Goal: Task Accomplishment & Management: Complete application form

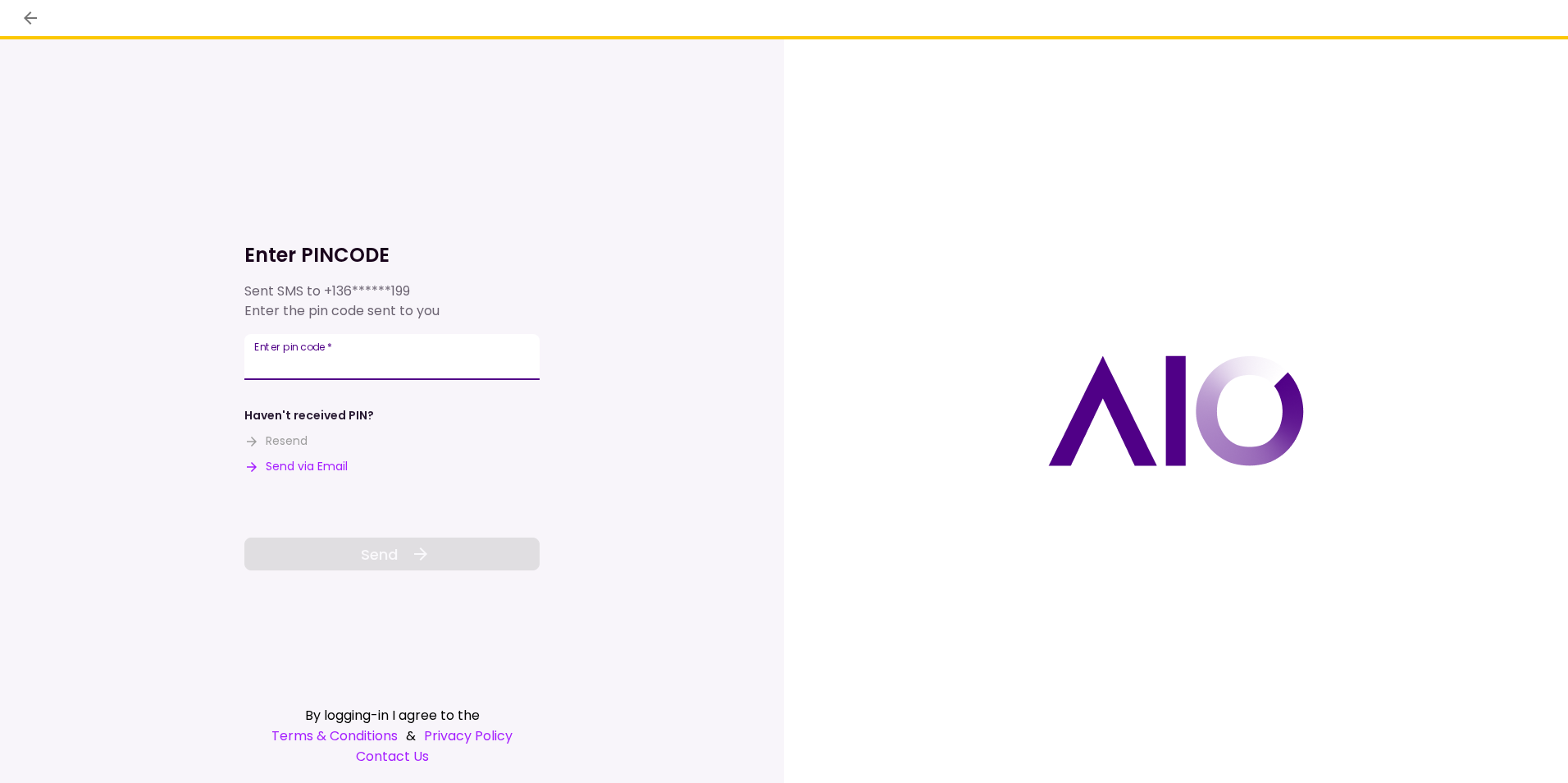
click at [412, 351] on input "Enter pin code   *" at bounding box center [392, 356] width 295 height 46
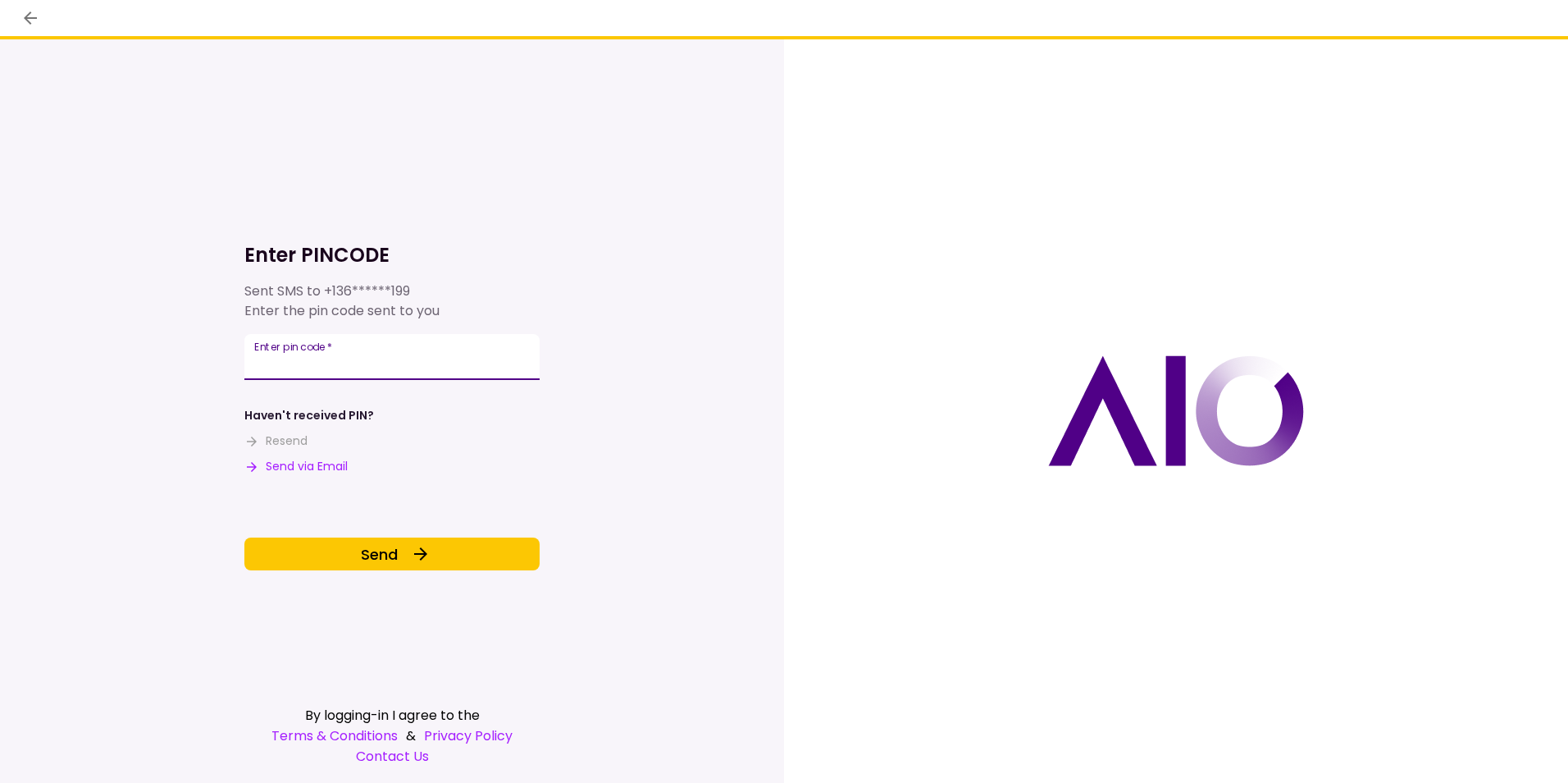
type input "******"
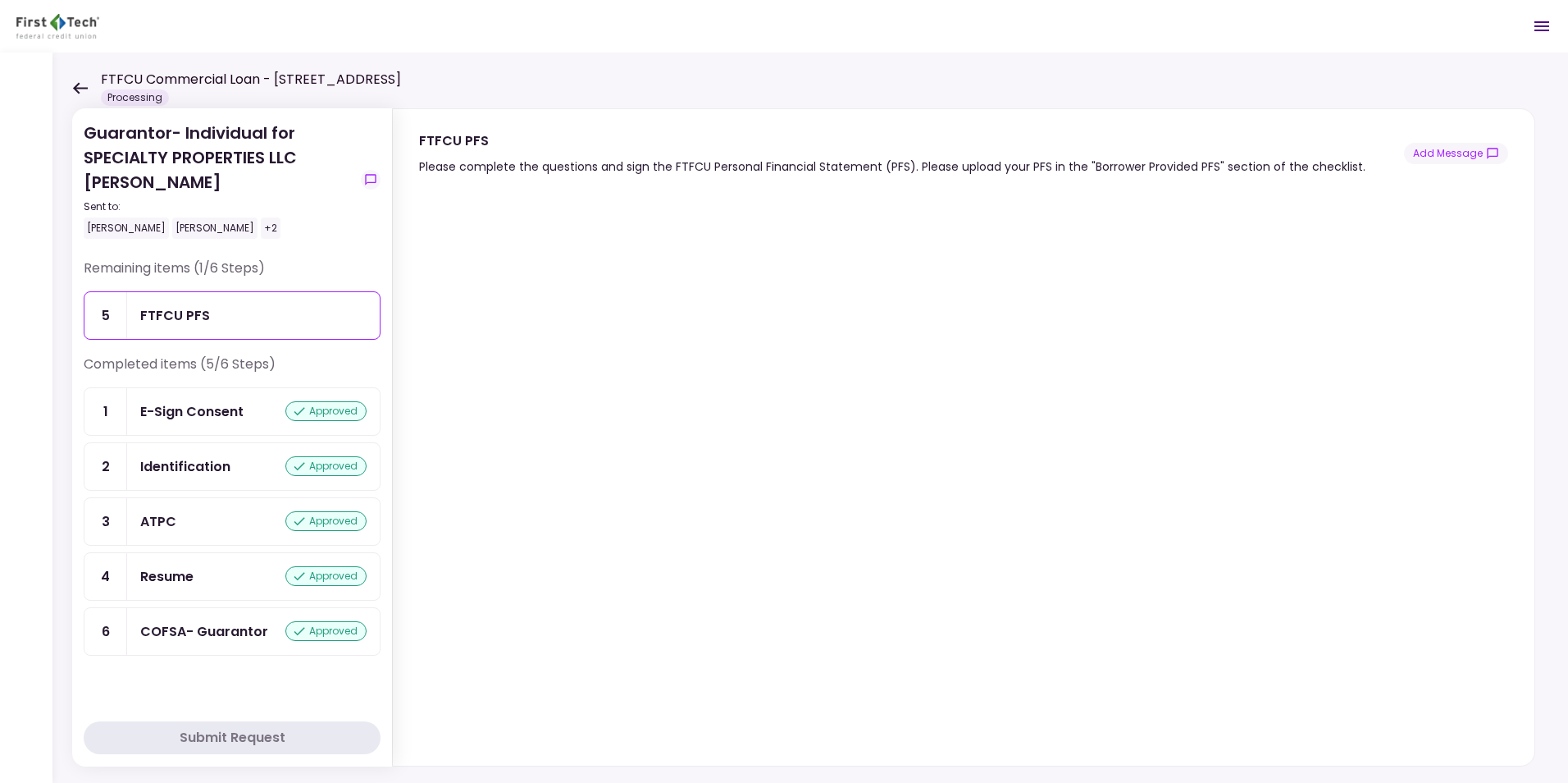
click at [75, 86] on icon at bounding box center [81, 88] width 15 height 12
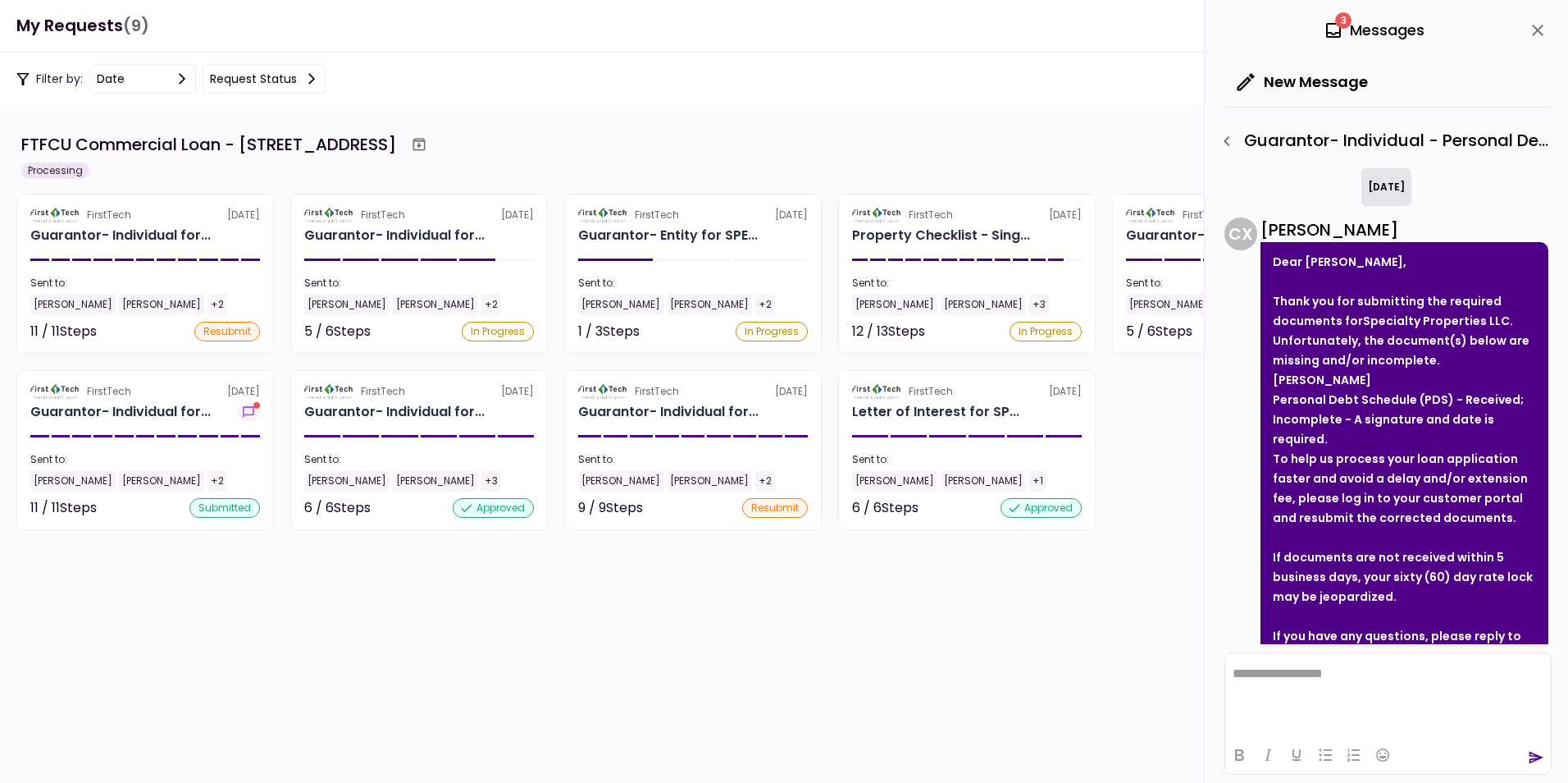
scroll to position [719, 0]
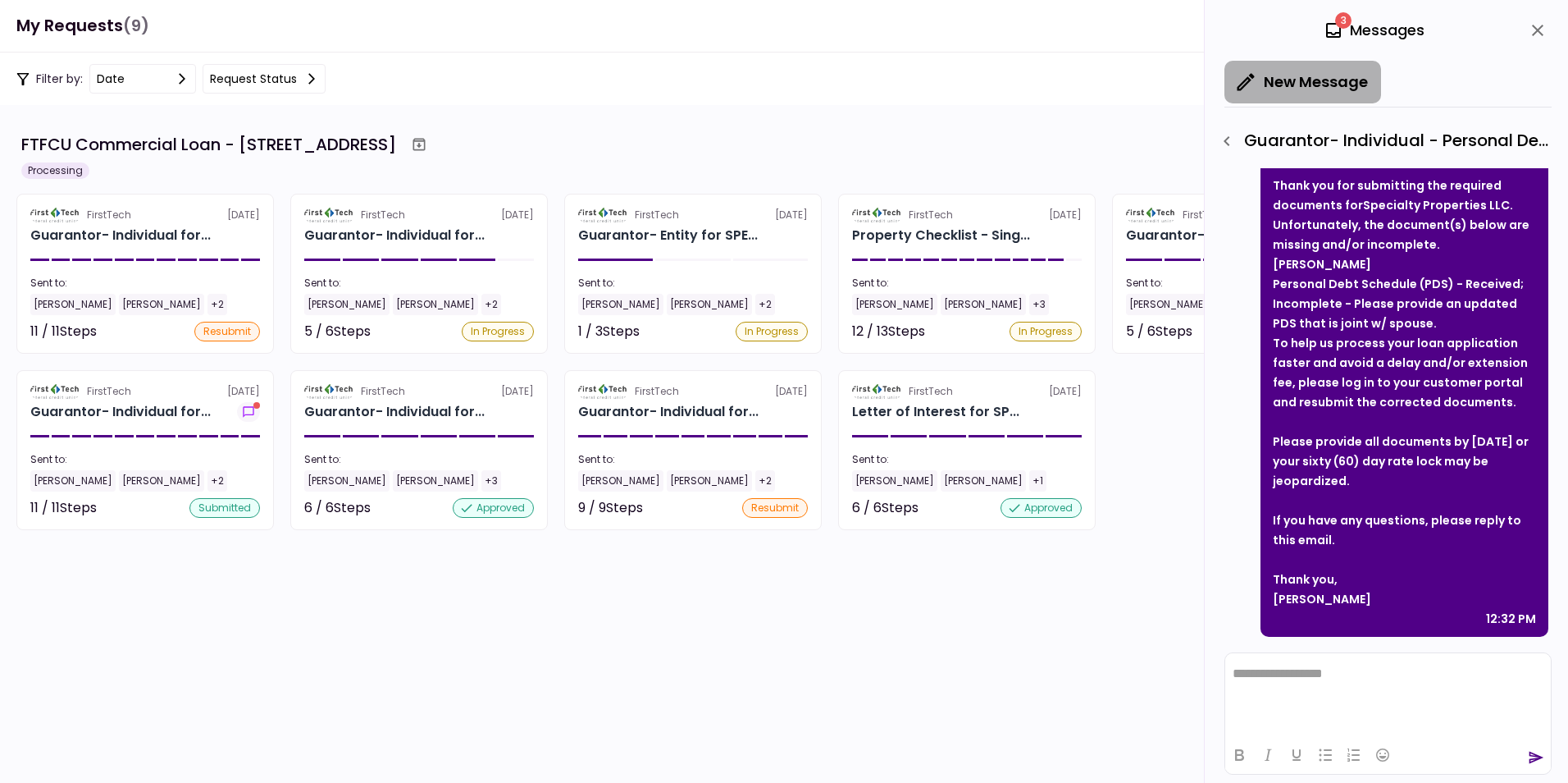
click at [1323, 80] on button "New Message" at bounding box center [1302, 82] width 157 height 43
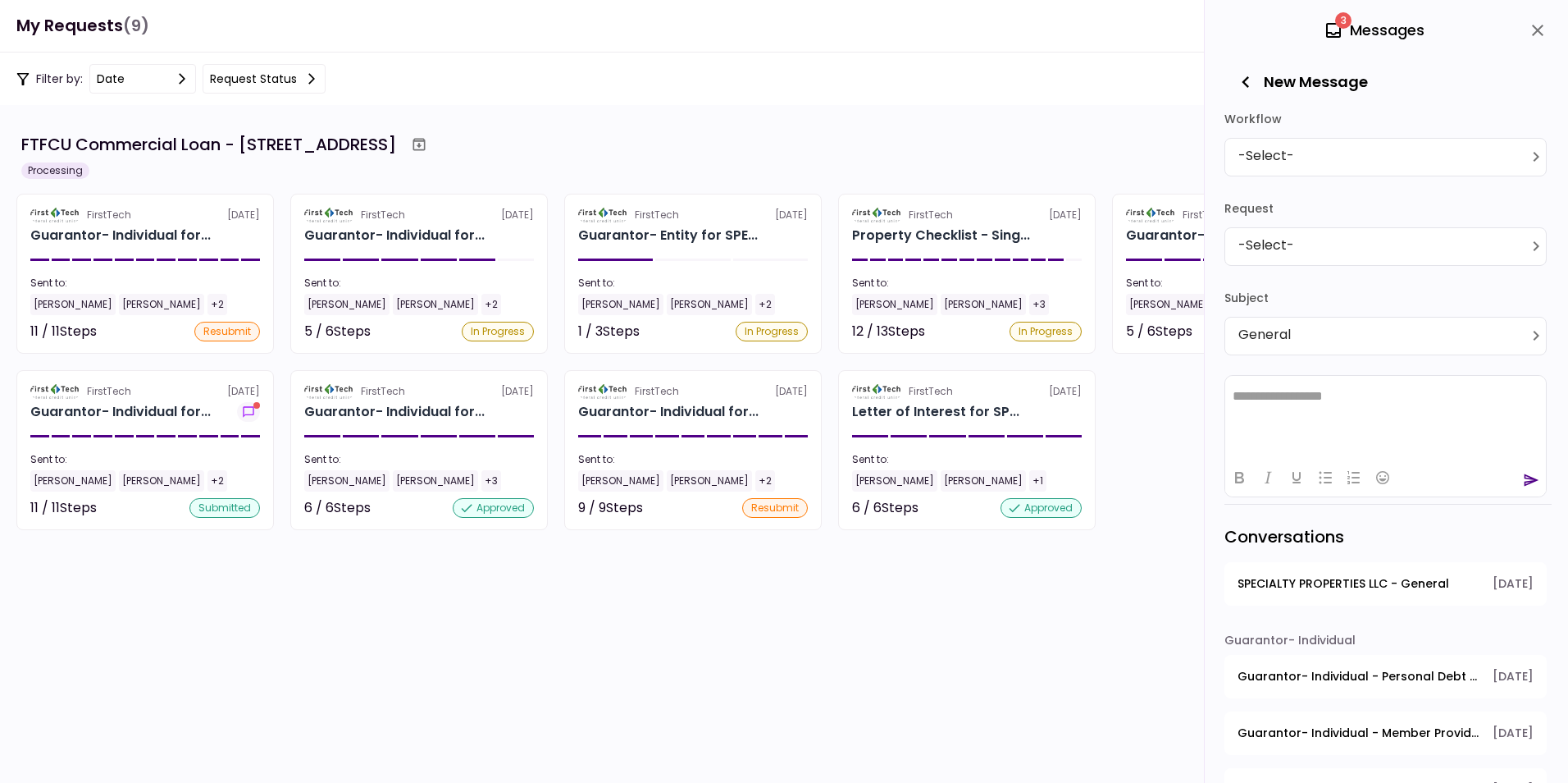
scroll to position [0, 0]
click at [1541, 25] on icon "close" at bounding box center [1537, 30] width 12 height 12
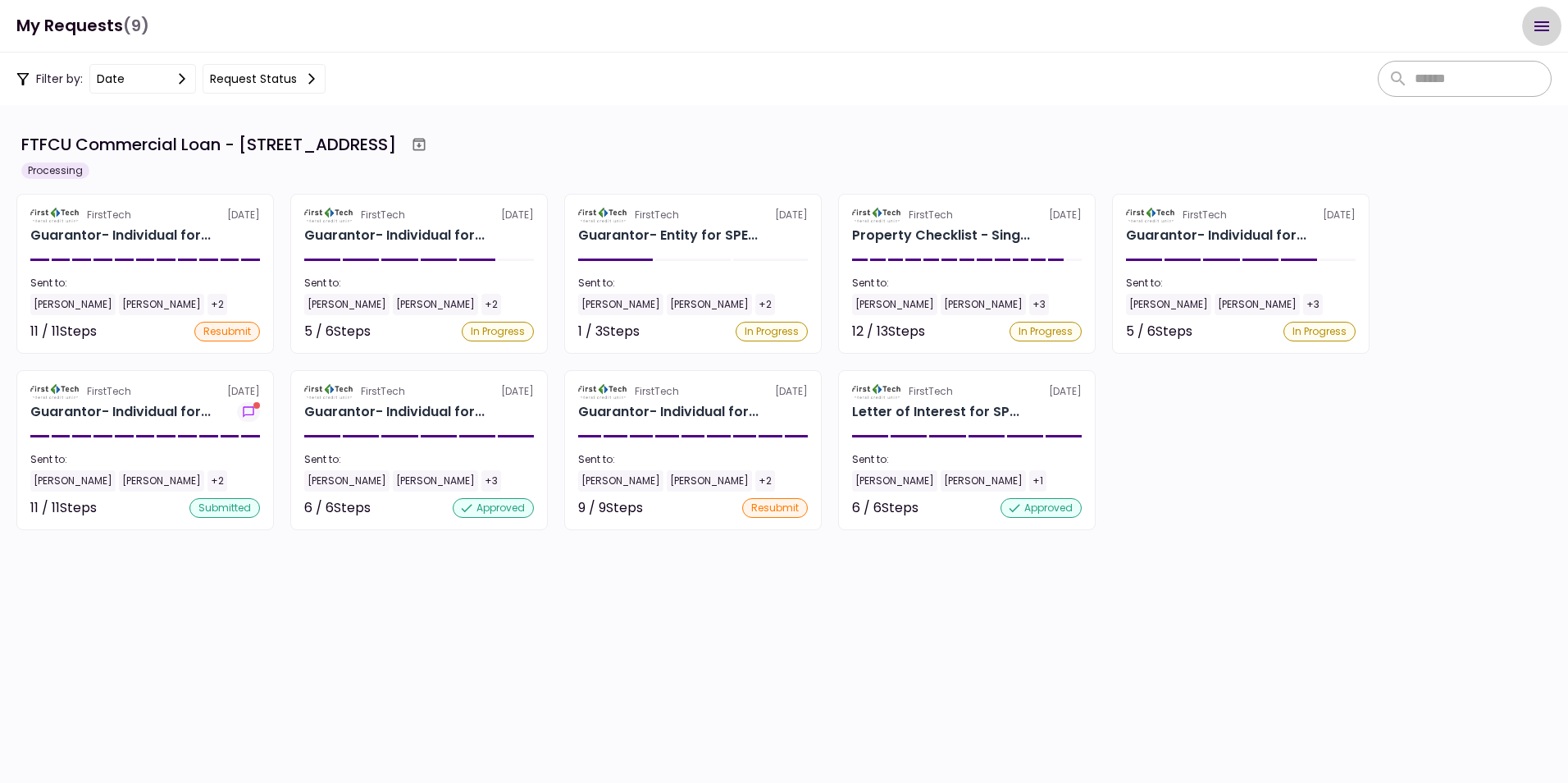
click at [1538, 28] on icon "Open menu" at bounding box center [1541, 26] width 20 height 20
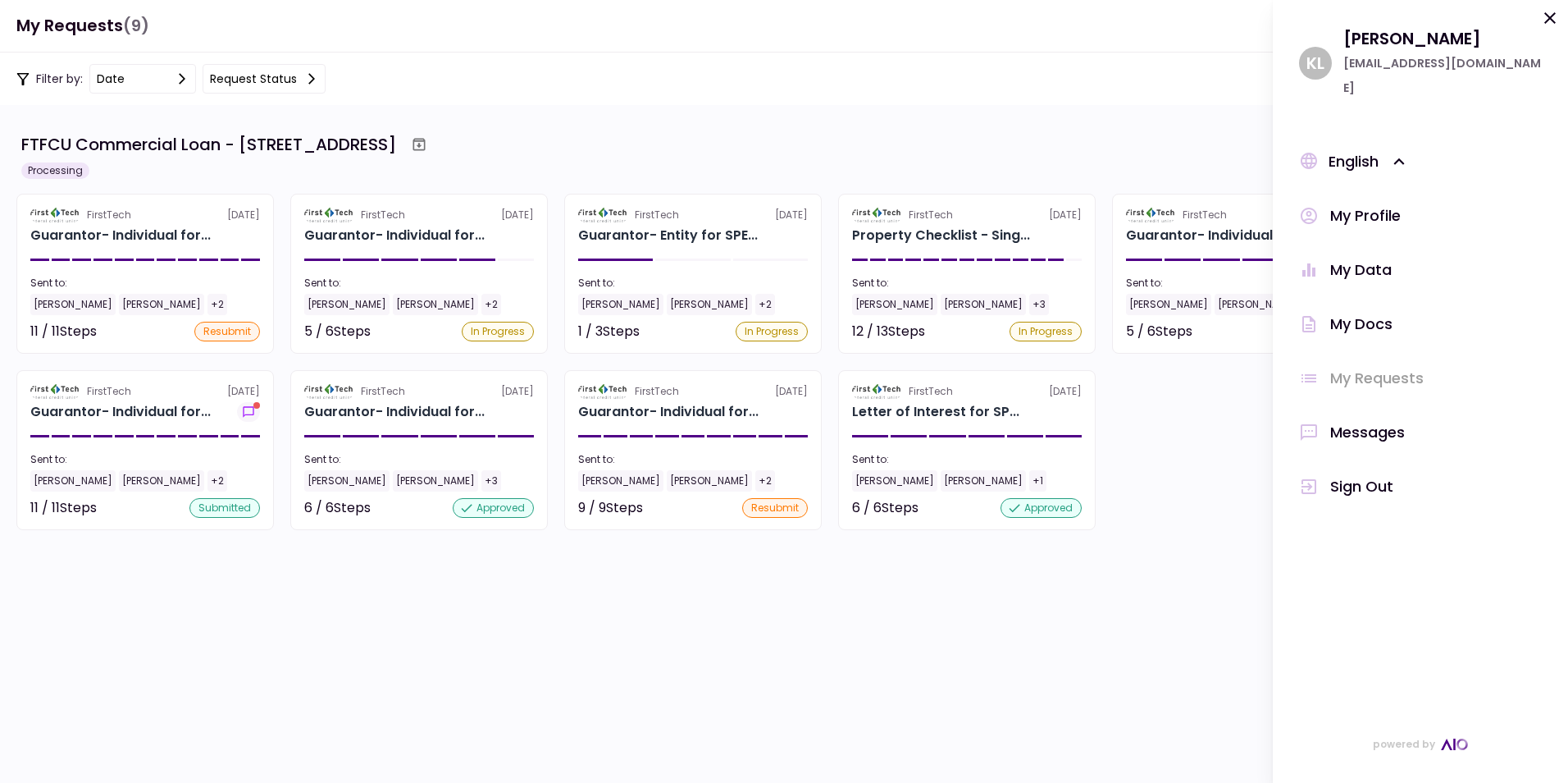
click at [1367, 420] on div "Messages" at bounding box center [1367, 432] width 74 height 25
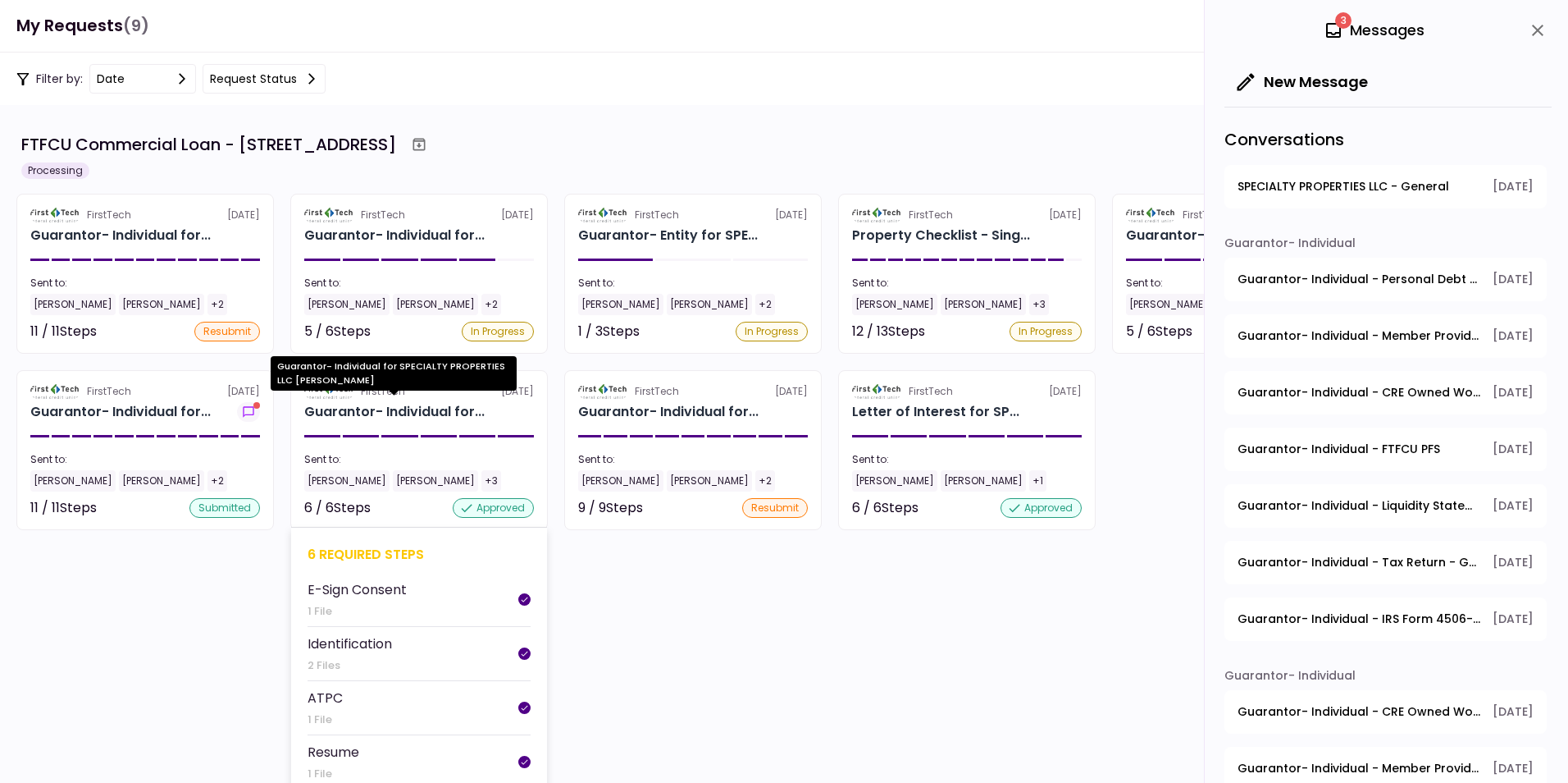
click at [344, 410] on div "Guarantor- Individual for..." at bounding box center [394, 412] width 181 height 20
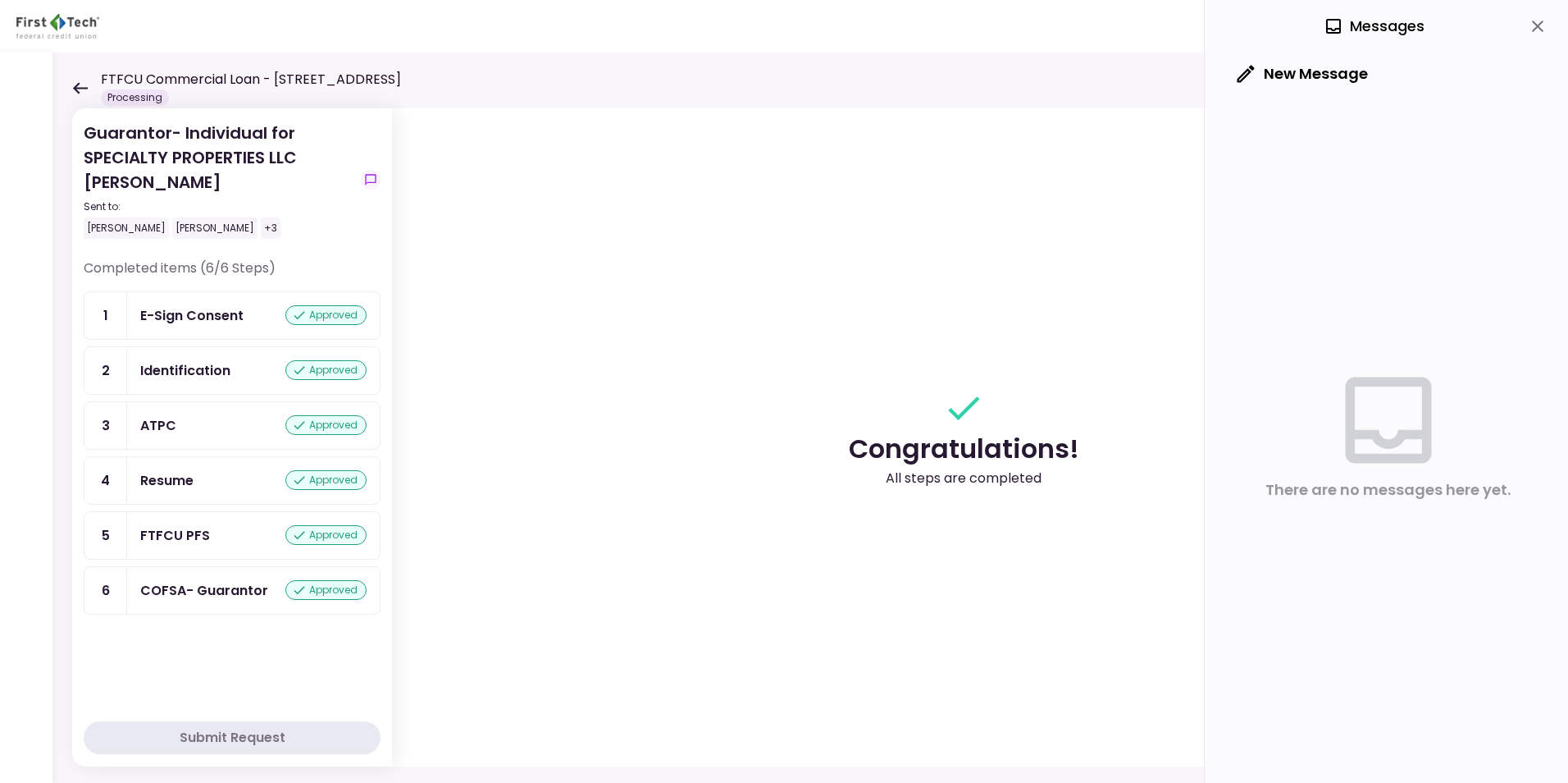
click at [79, 84] on icon at bounding box center [80, 89] width 15 height 13
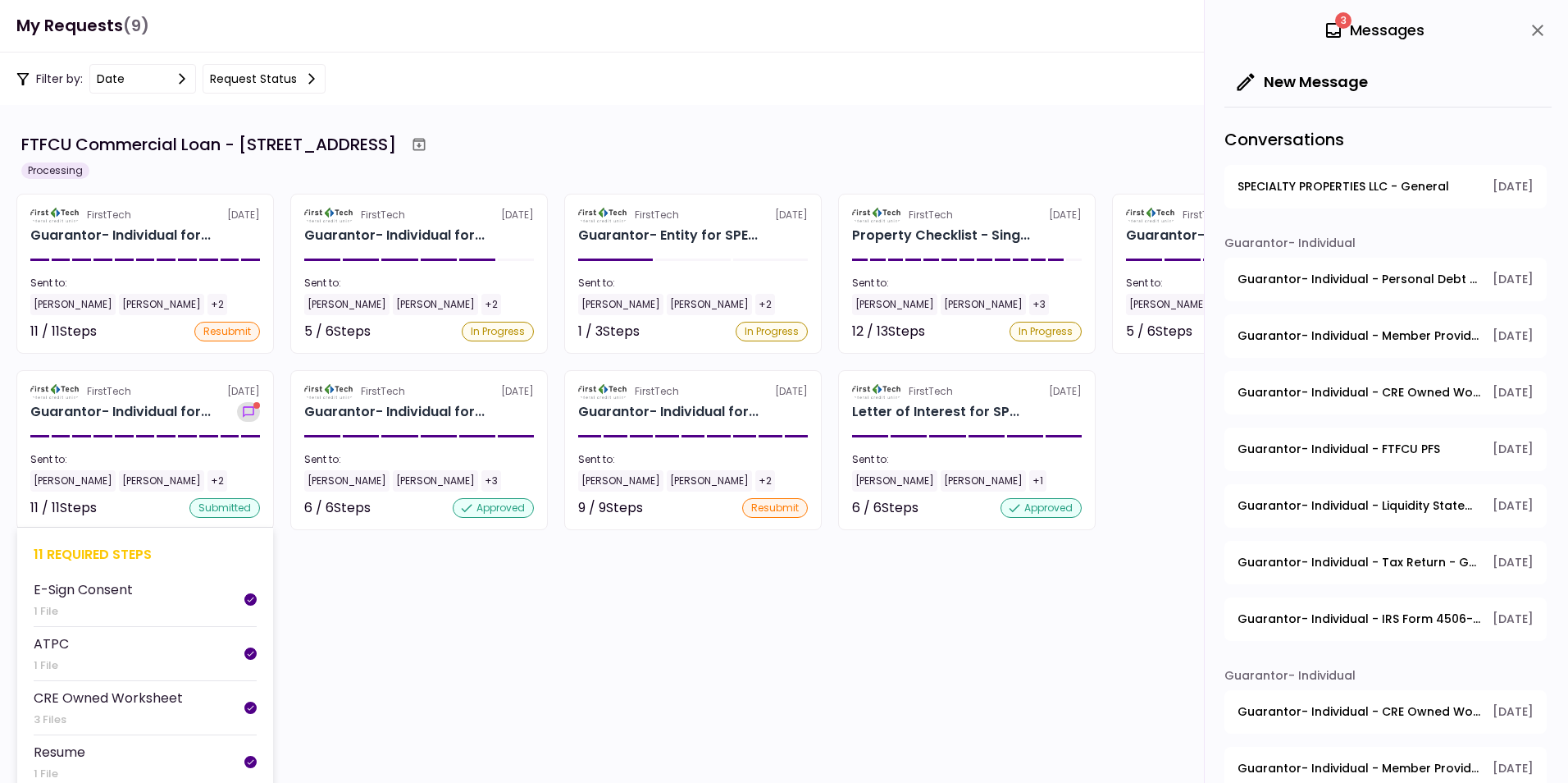
click at [249, 409] on icon "show-messages" at bounding box center [249, 412] width 16 height 13
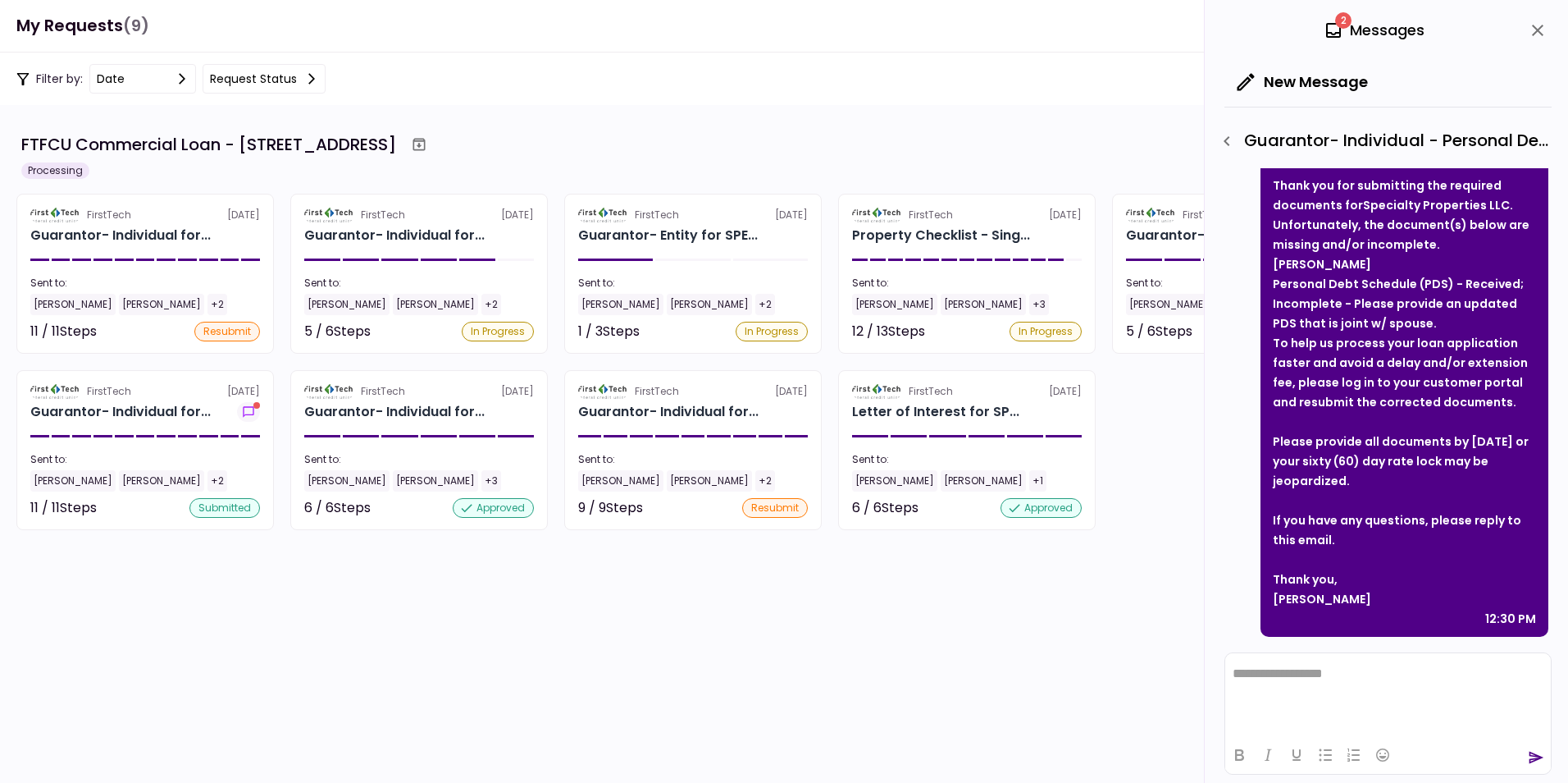
scroll to position [34, 0]
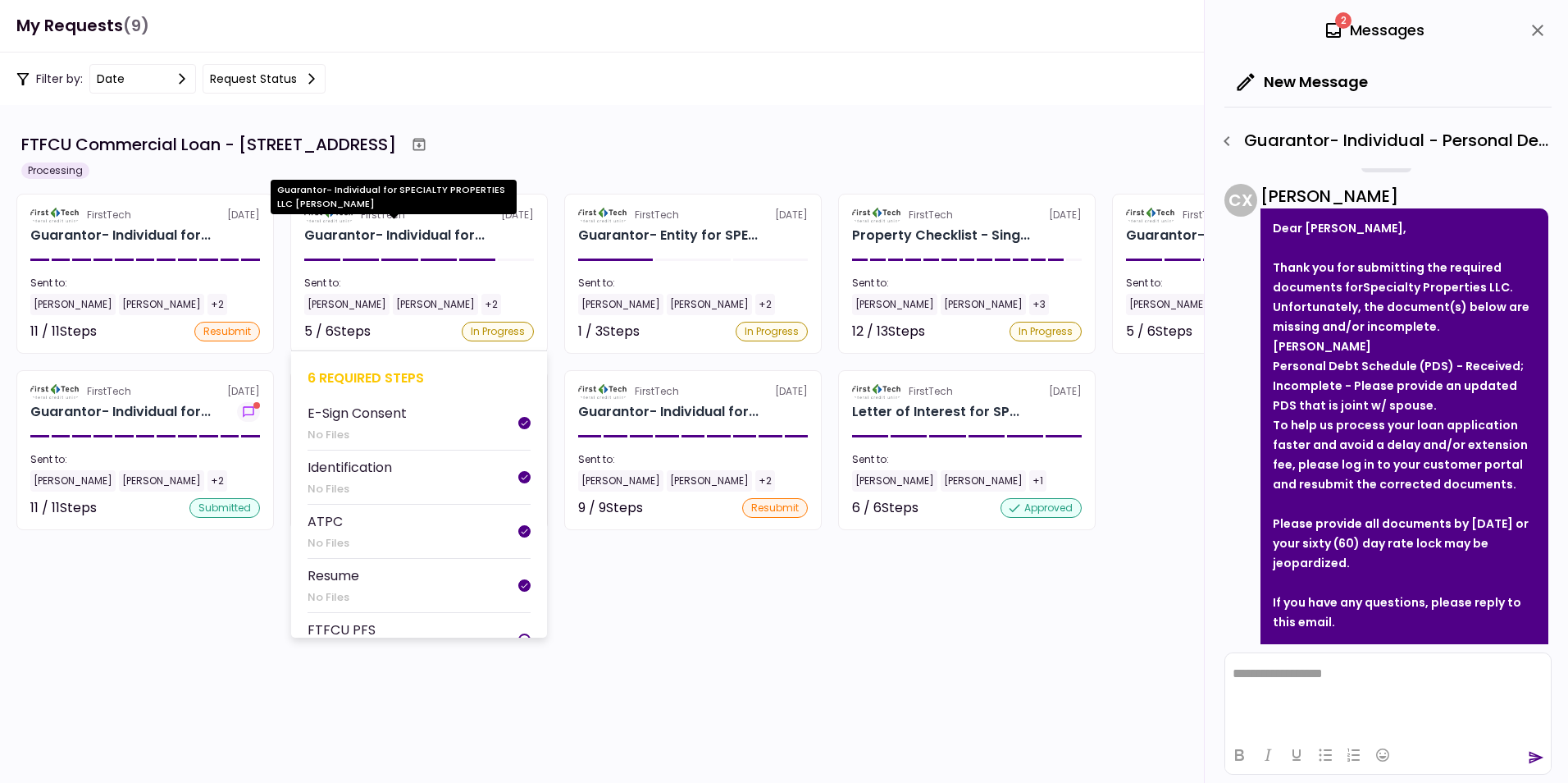
click at [355, 233] on div "Guarantor- Individual for..." at bounding box center [394, 235] width 181 height 20
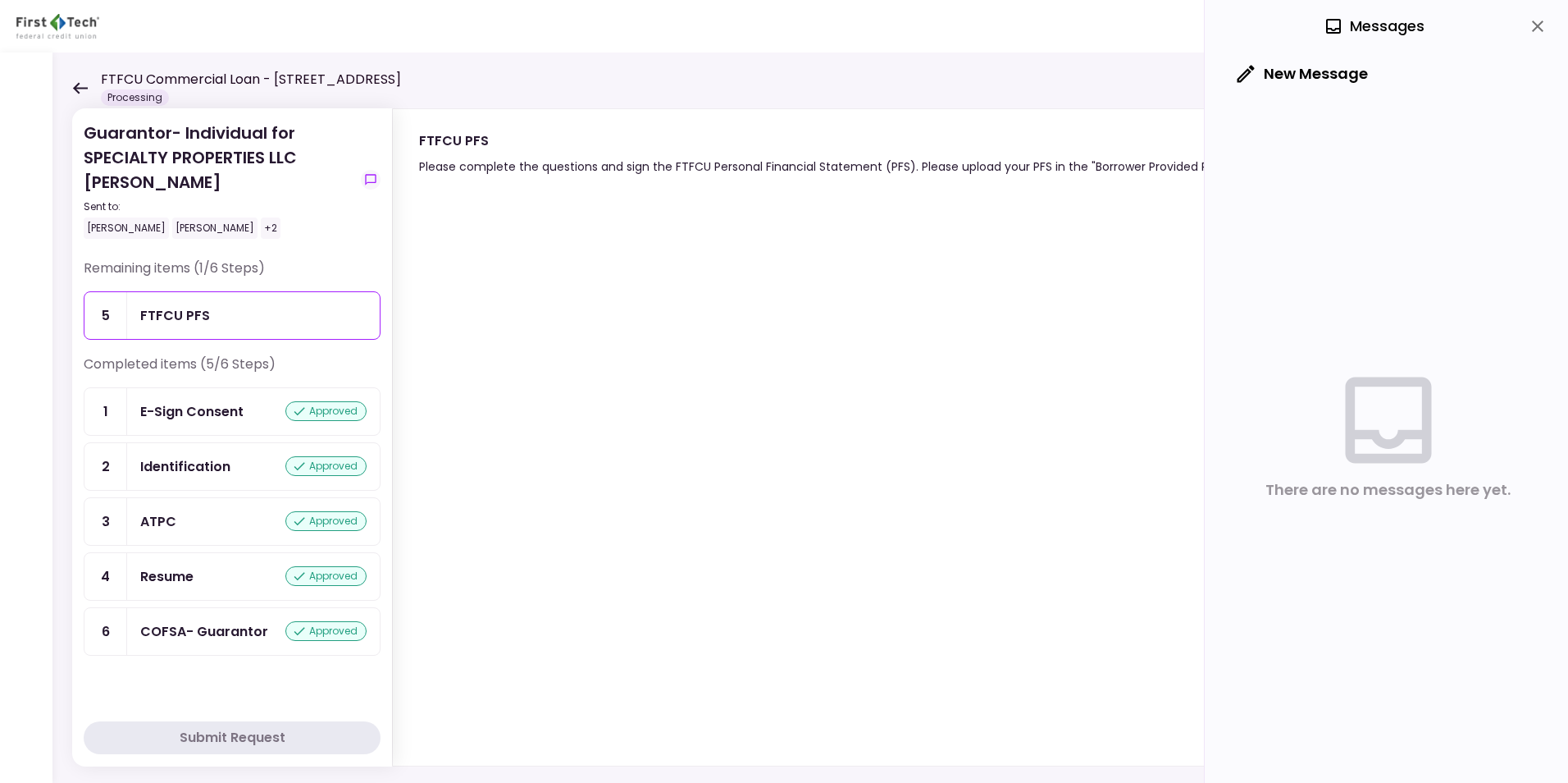
click at [77, 83] on icon at bounding box center [80, 89] width 15 height 13
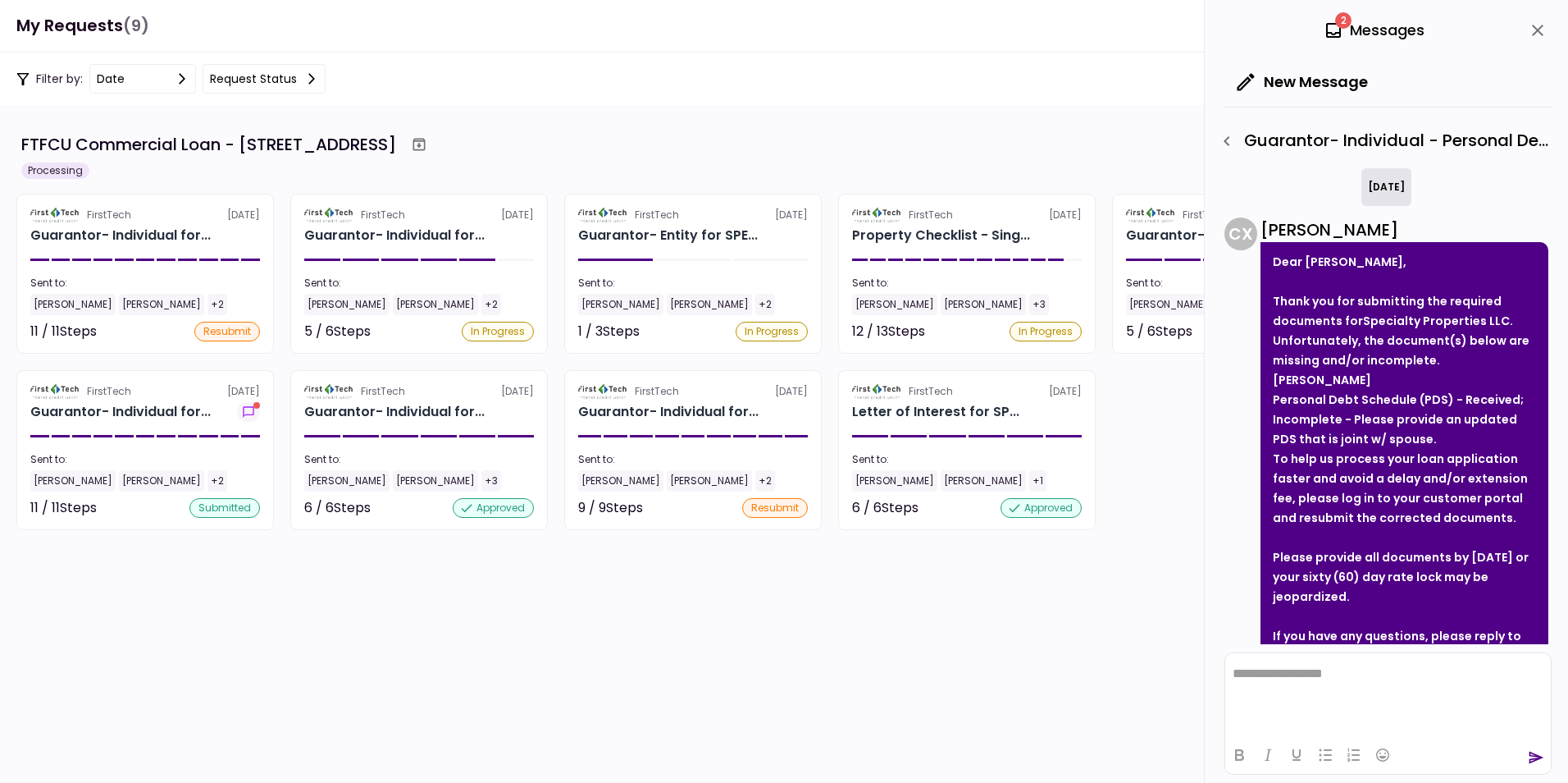
scroll to position [115, 0]
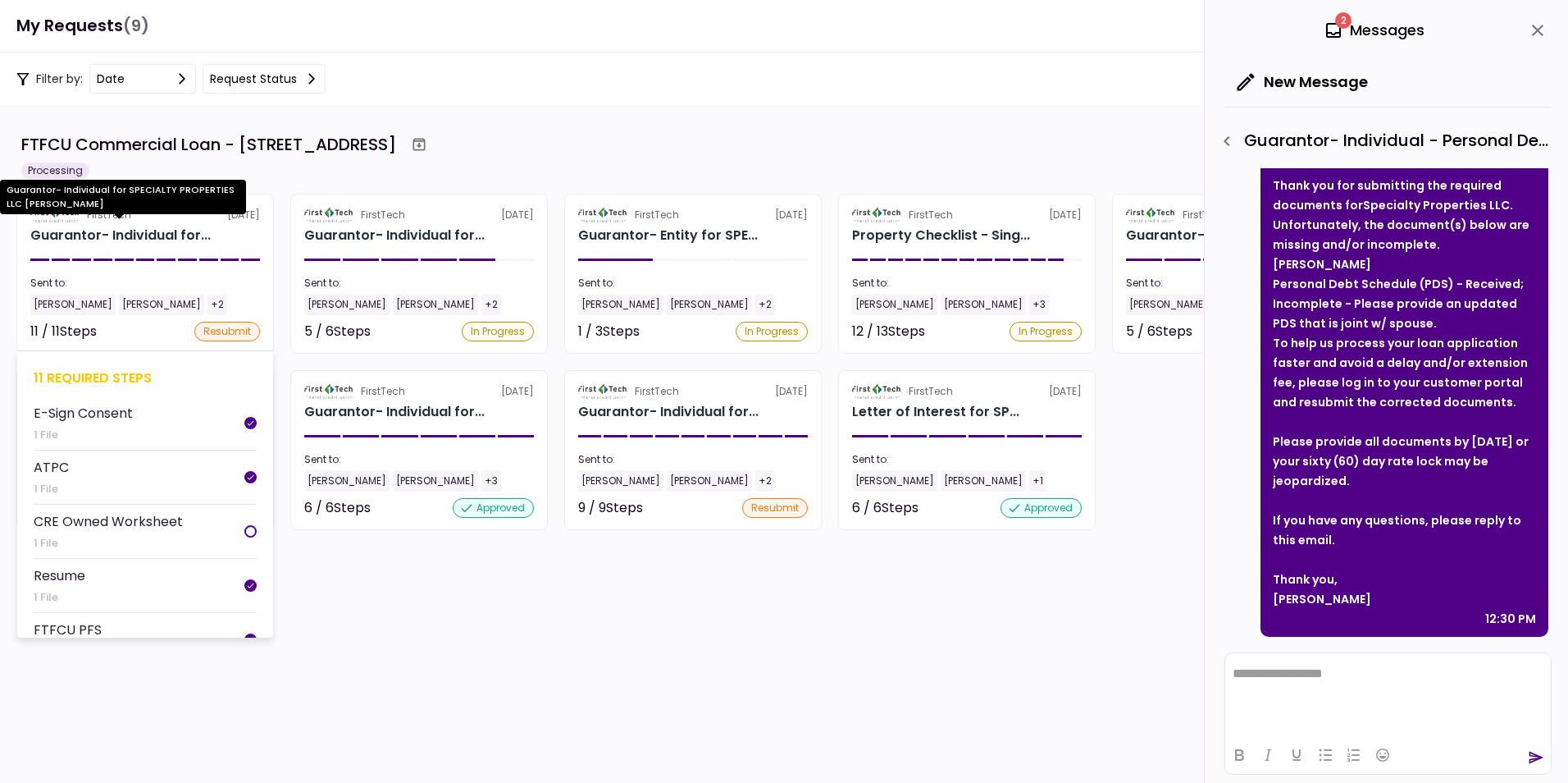
click at [116, 232] on div "Guarantor- Individual for..." at bounding box center [121, 235] width 181 height 20
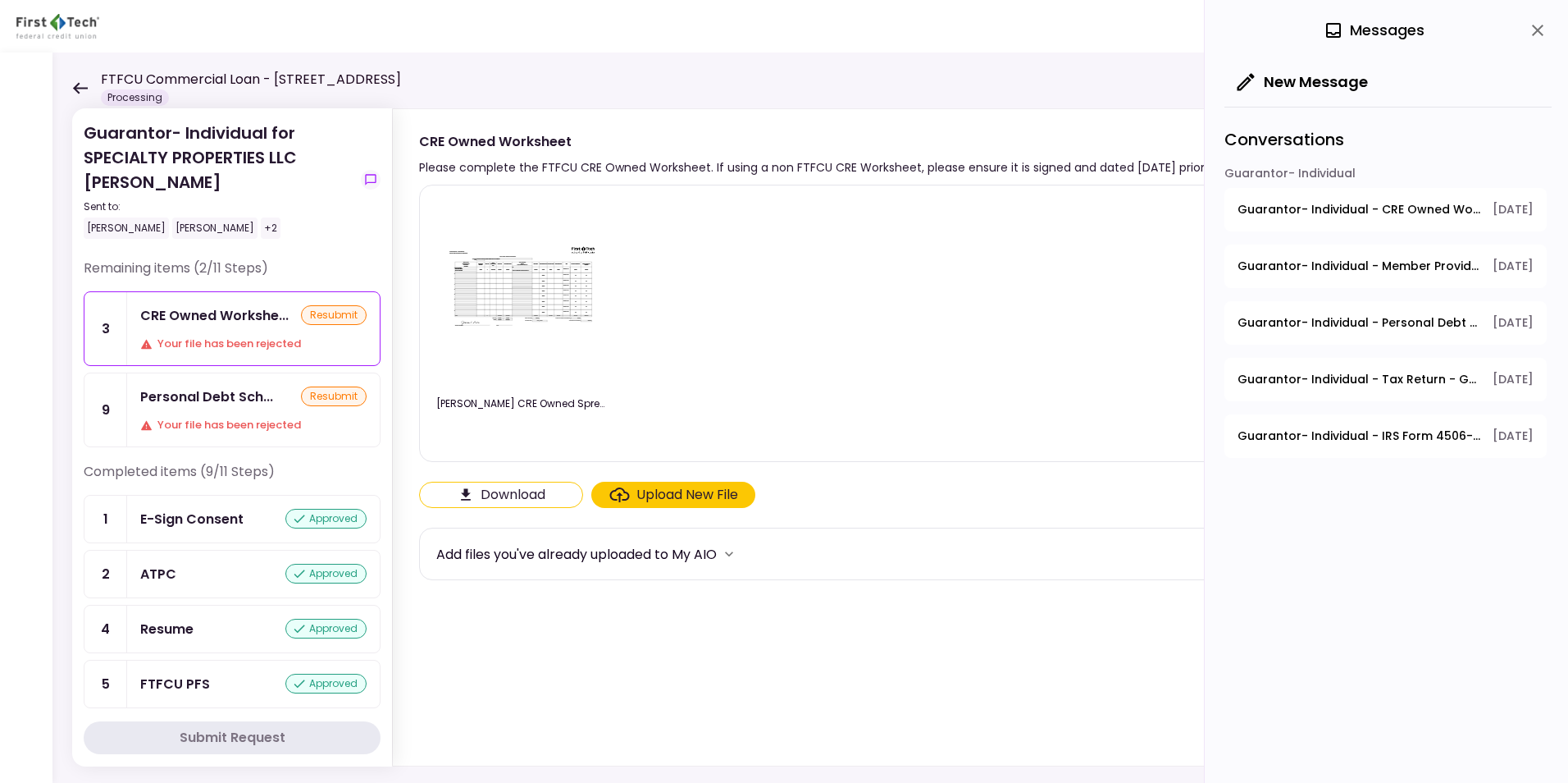
click at [79, 85] on icon at bounding box center [80, 89] width 15 height 13
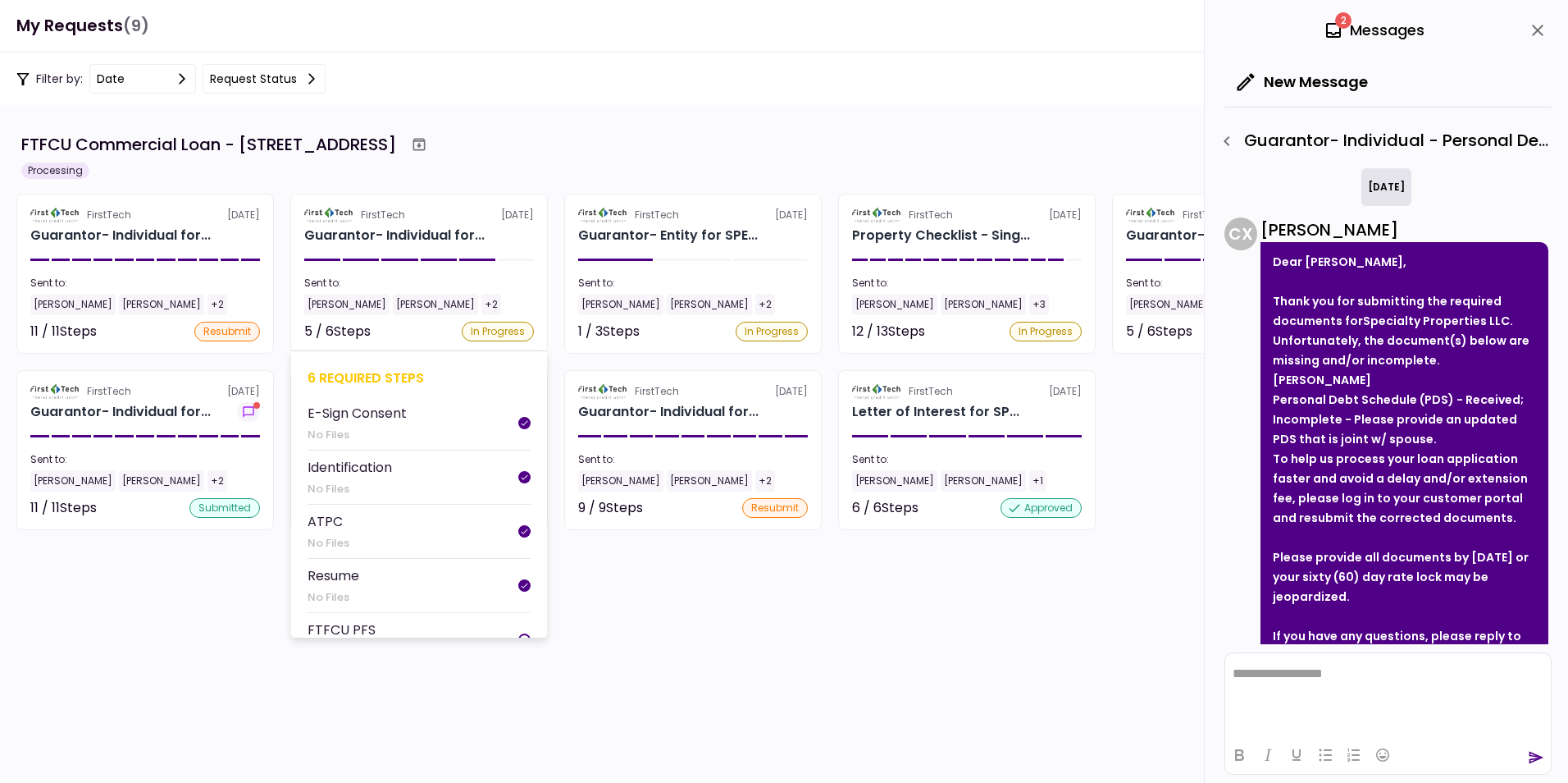
scroll to position [115, 0]
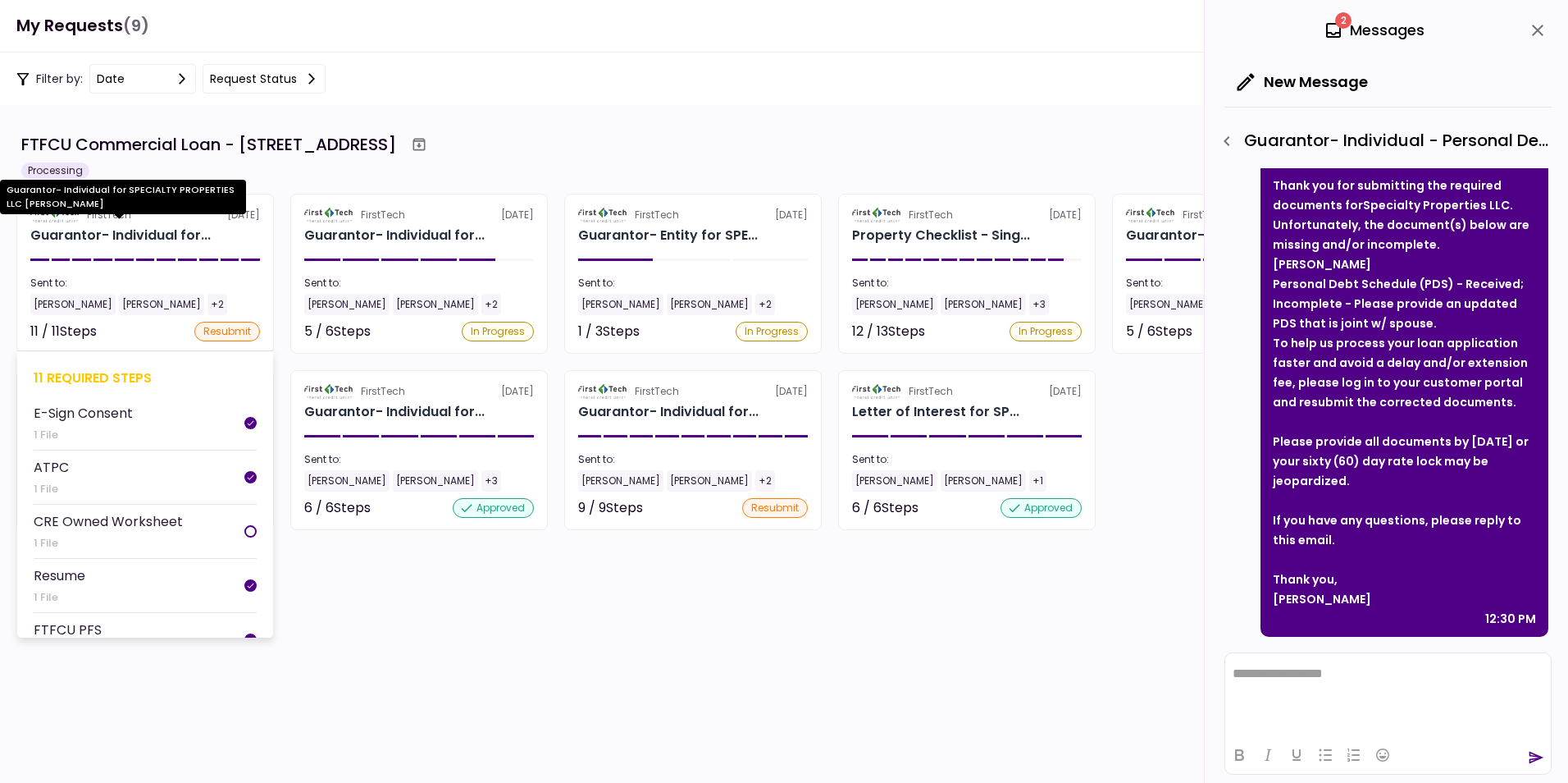
click at [84, 228] on div "Guarantor- Individual for..." at bounding box center [121, 235] width 181 height 20
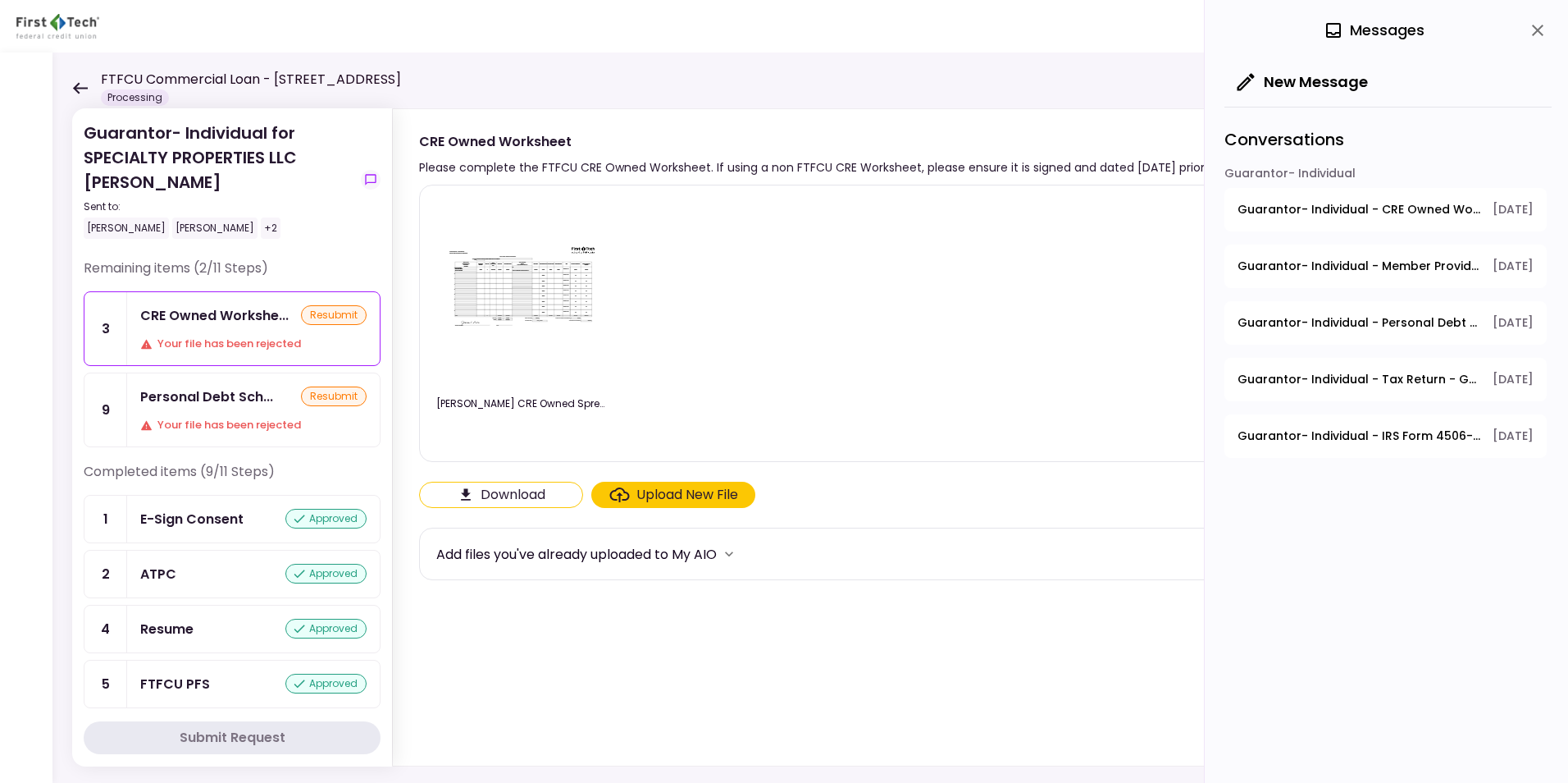
click at [514, 287] on img at bounding box center [521, 292] width 164 height 99
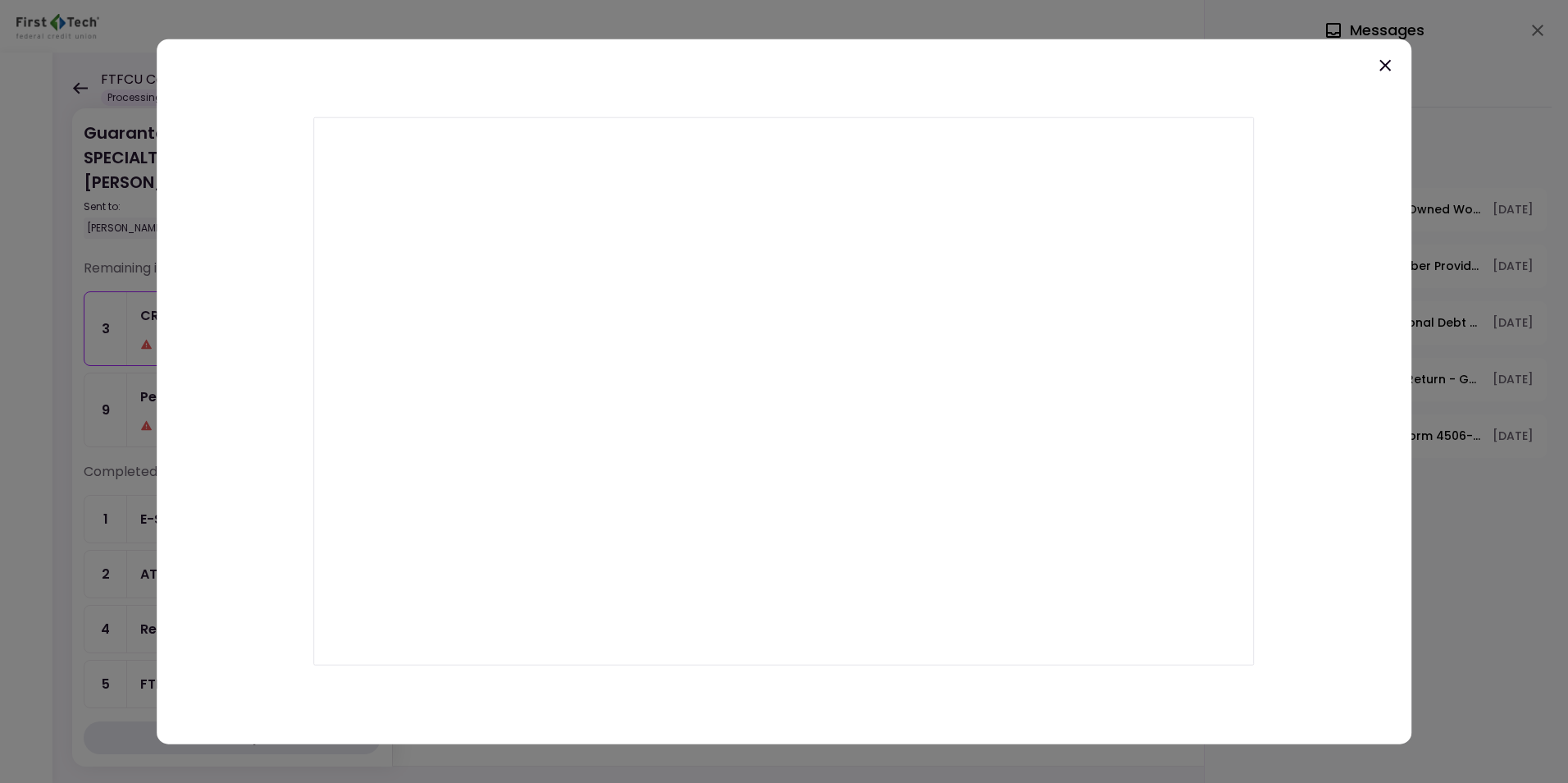
click at [1389, 68] on icon at bounding box center [1385, 65] width 20 height 20
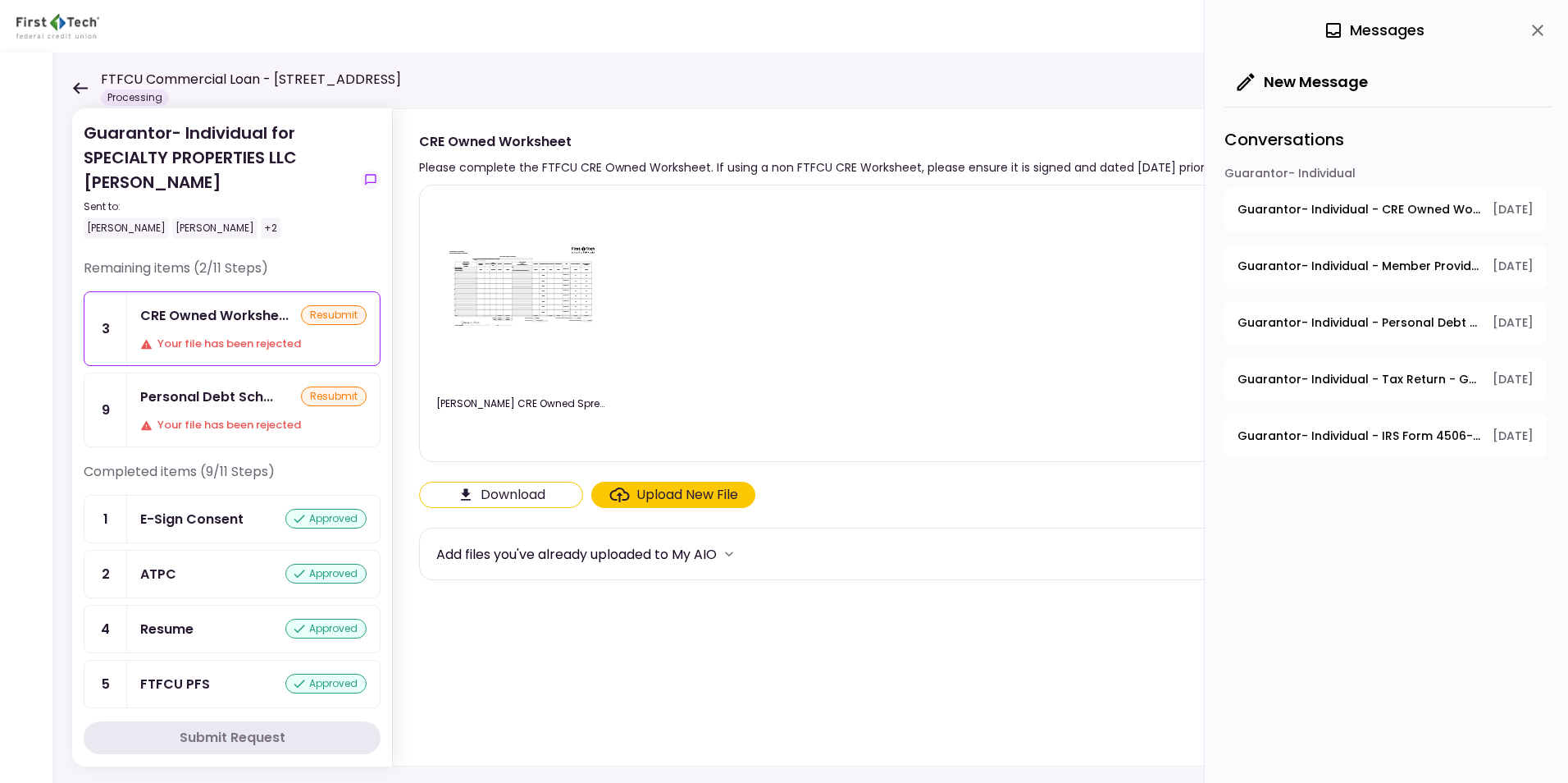
click at [1363, 205] on span "Guarantor- Individual - CRE Owned Worksheet" at bounding box center [1359, 209] width 243 height 17
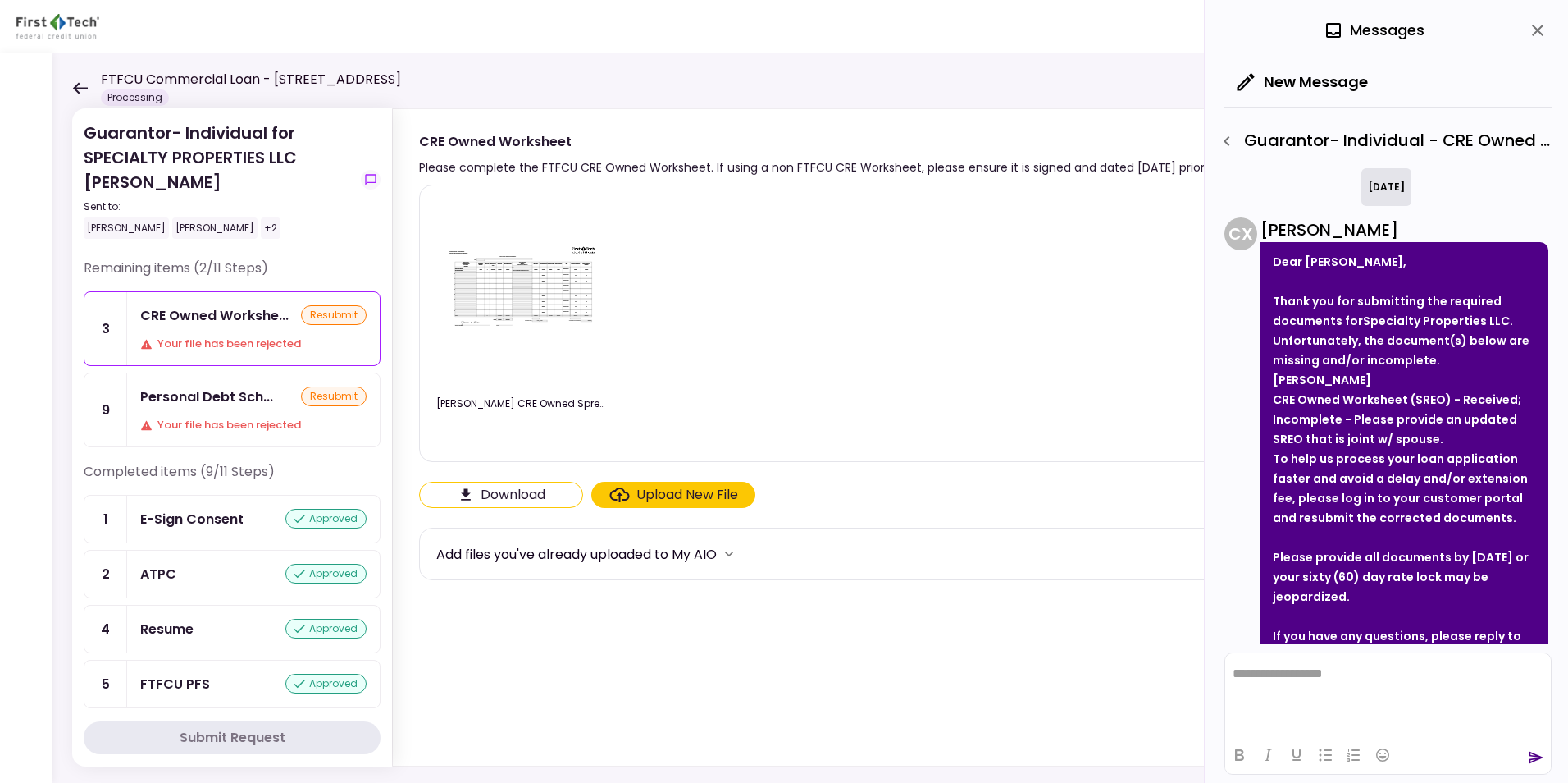
scroll to position [115, 0]
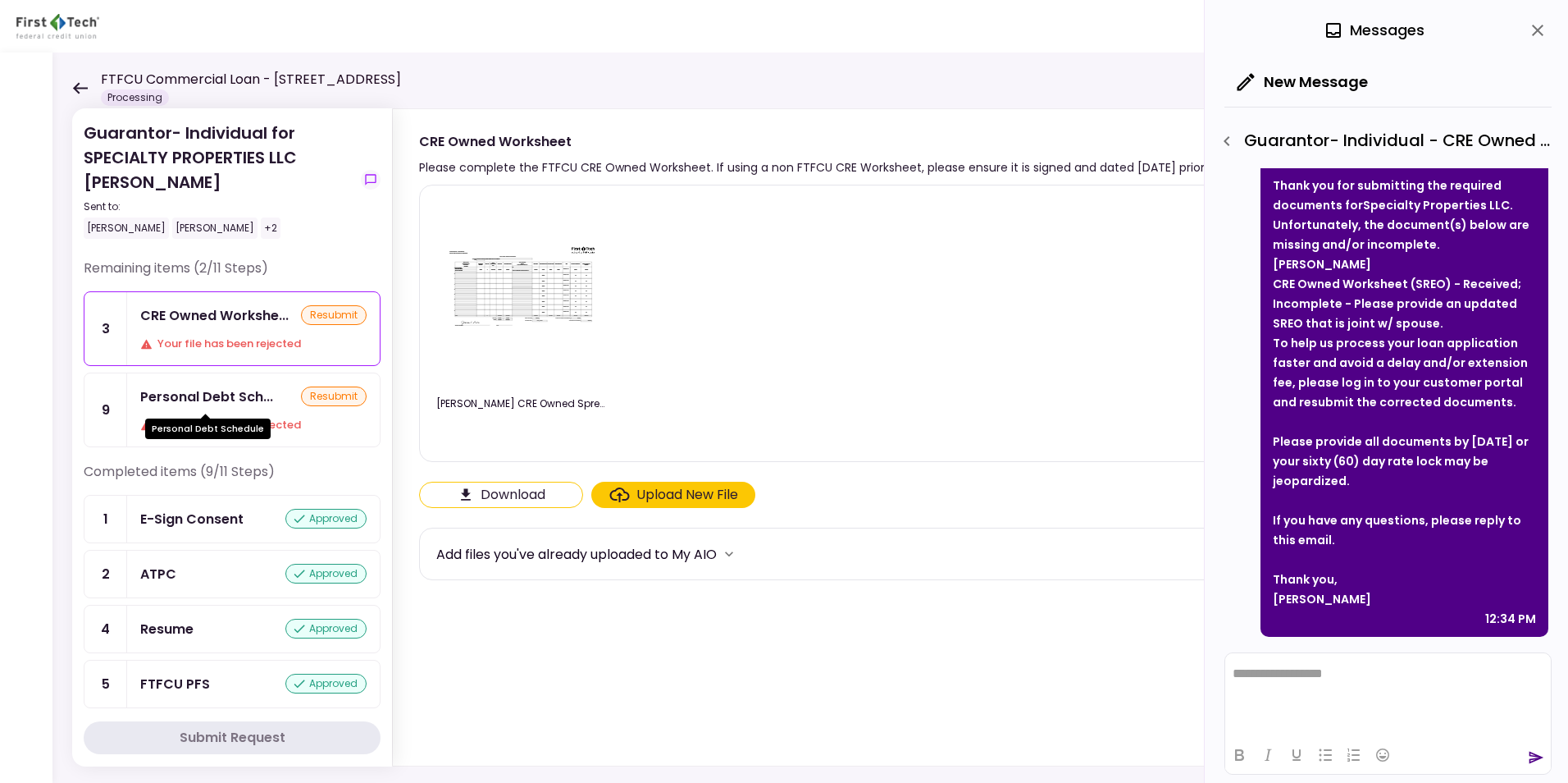
click at [189, 390] on div "Personal Debt Sch..." at bounding box center [207, 396] width 133 height 21
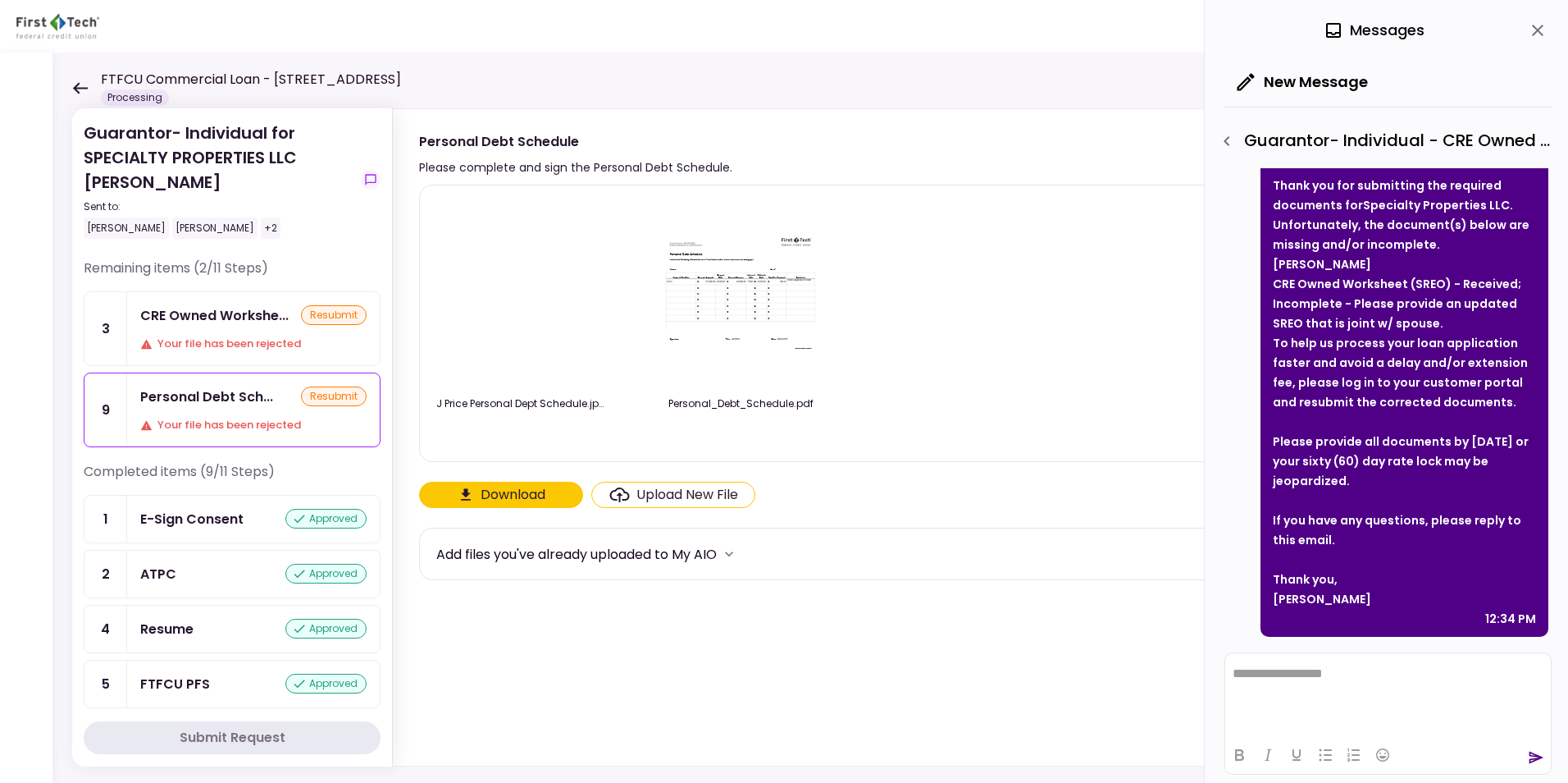
click at [1229, 137] on icon "button" at bounding box center [1226, 140] width 5 height 10
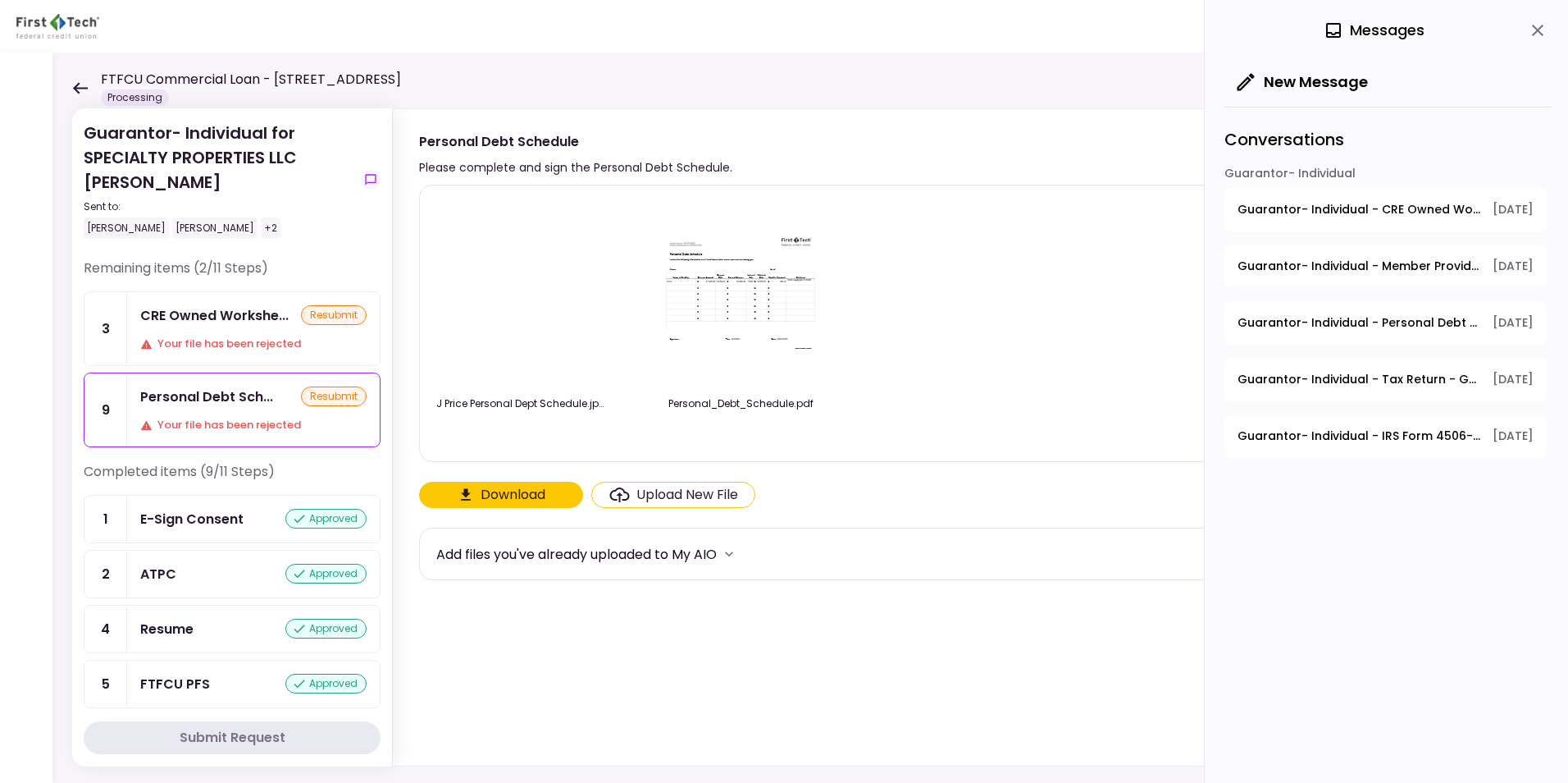
click at [1403, 319] on span "Guarantor- Individual - Personal Debt Schedule" at bounding box center [1359, 322] width 243 height 17
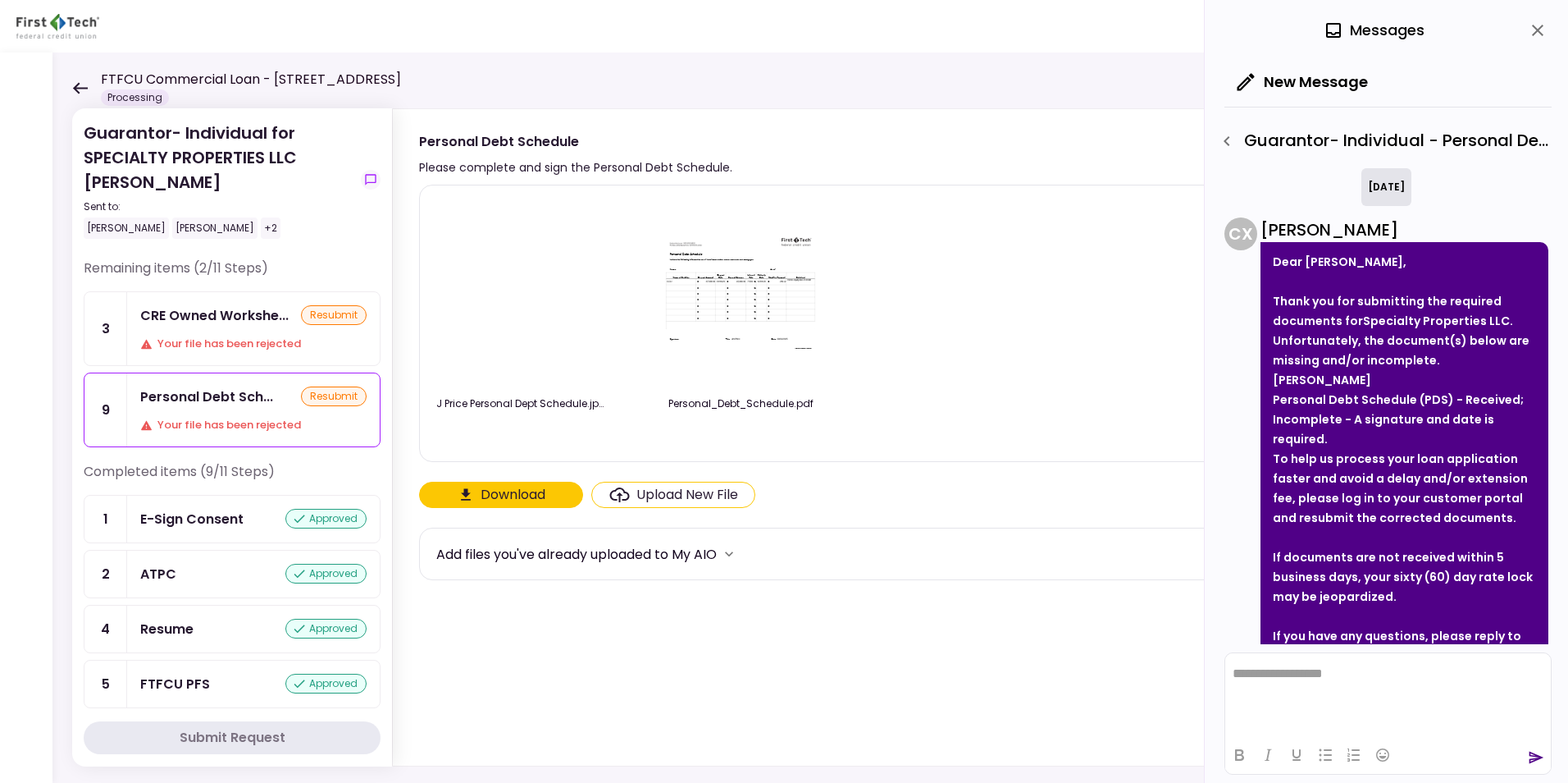
scroll to position [719, 0]
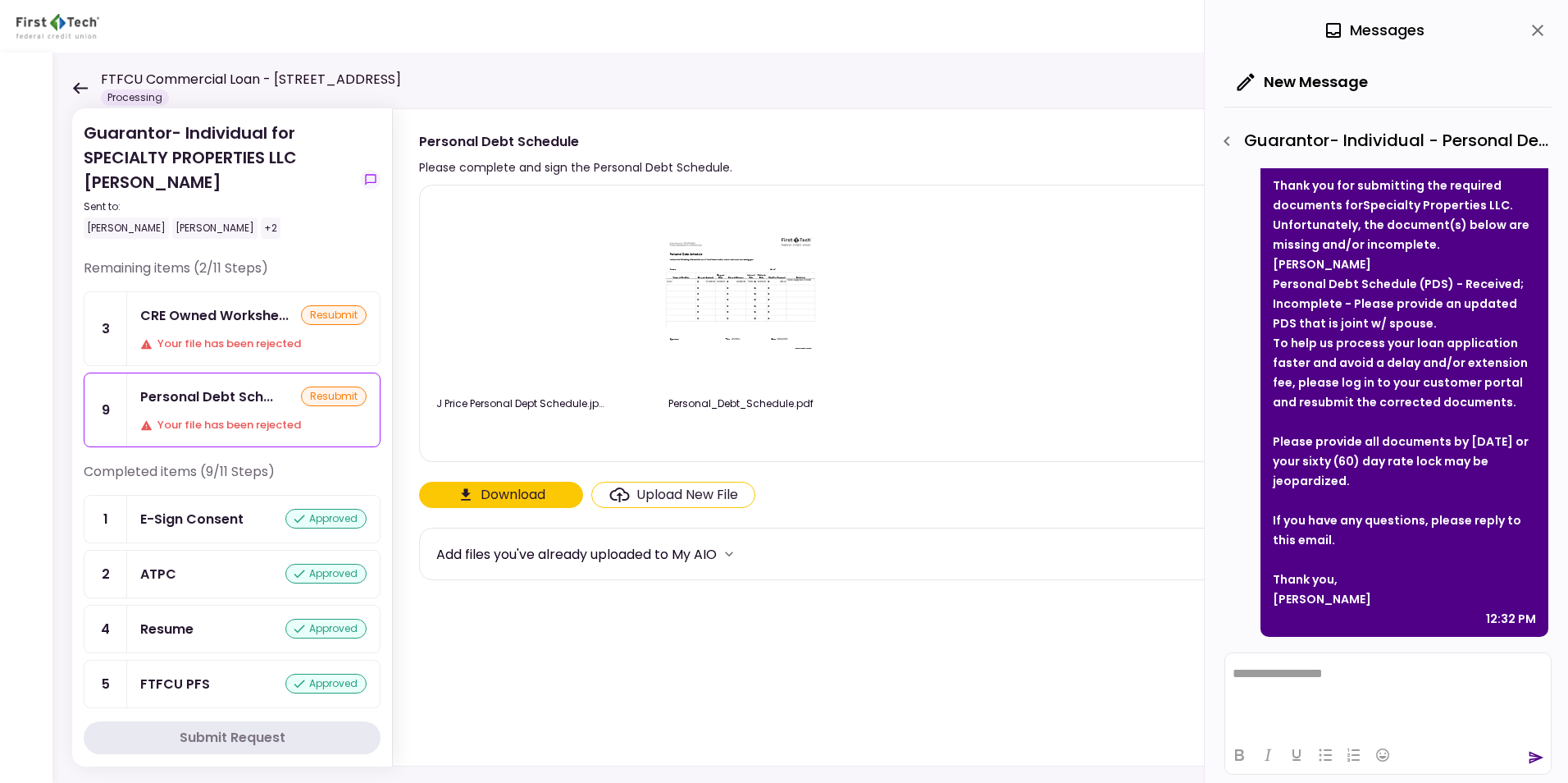
click at [733, 314] on img at bounding box center [740, 293] width 164 height 126
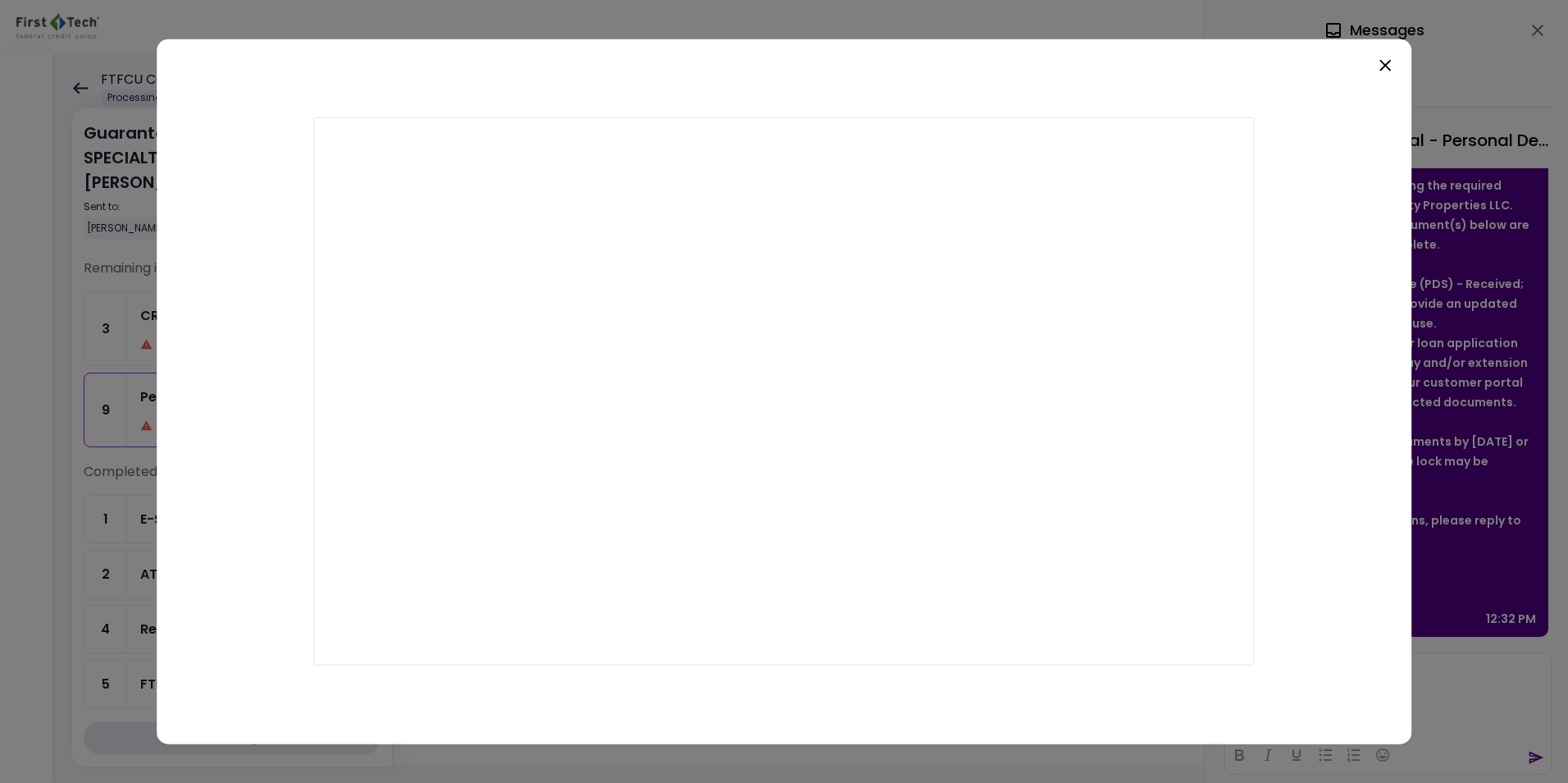
click at [1386, 63] on icon at bounding box center [1385, 65] width 20 height 20
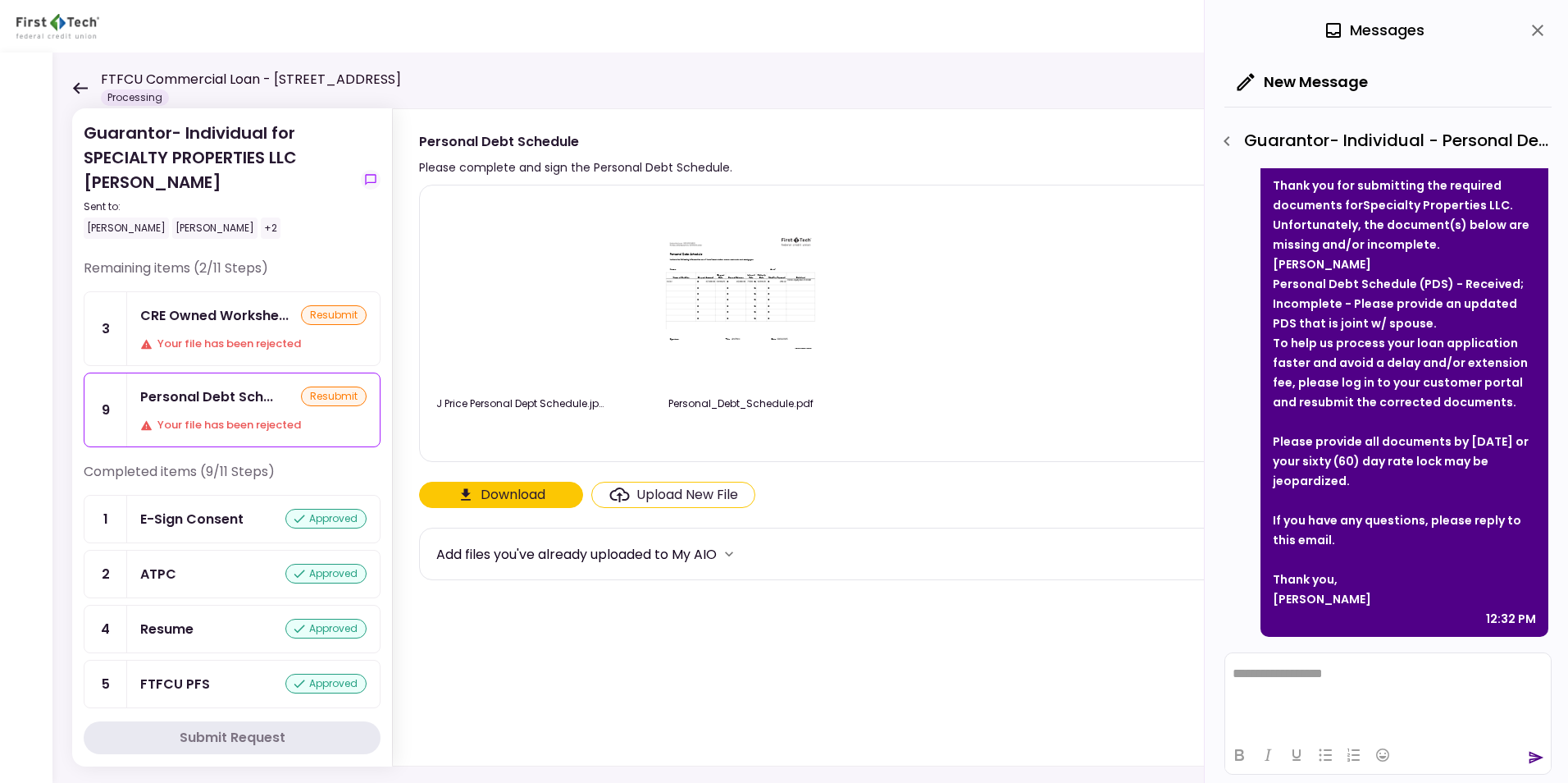
click at [522, 293] on img at bounding box center [522, 293] width 0 height 0
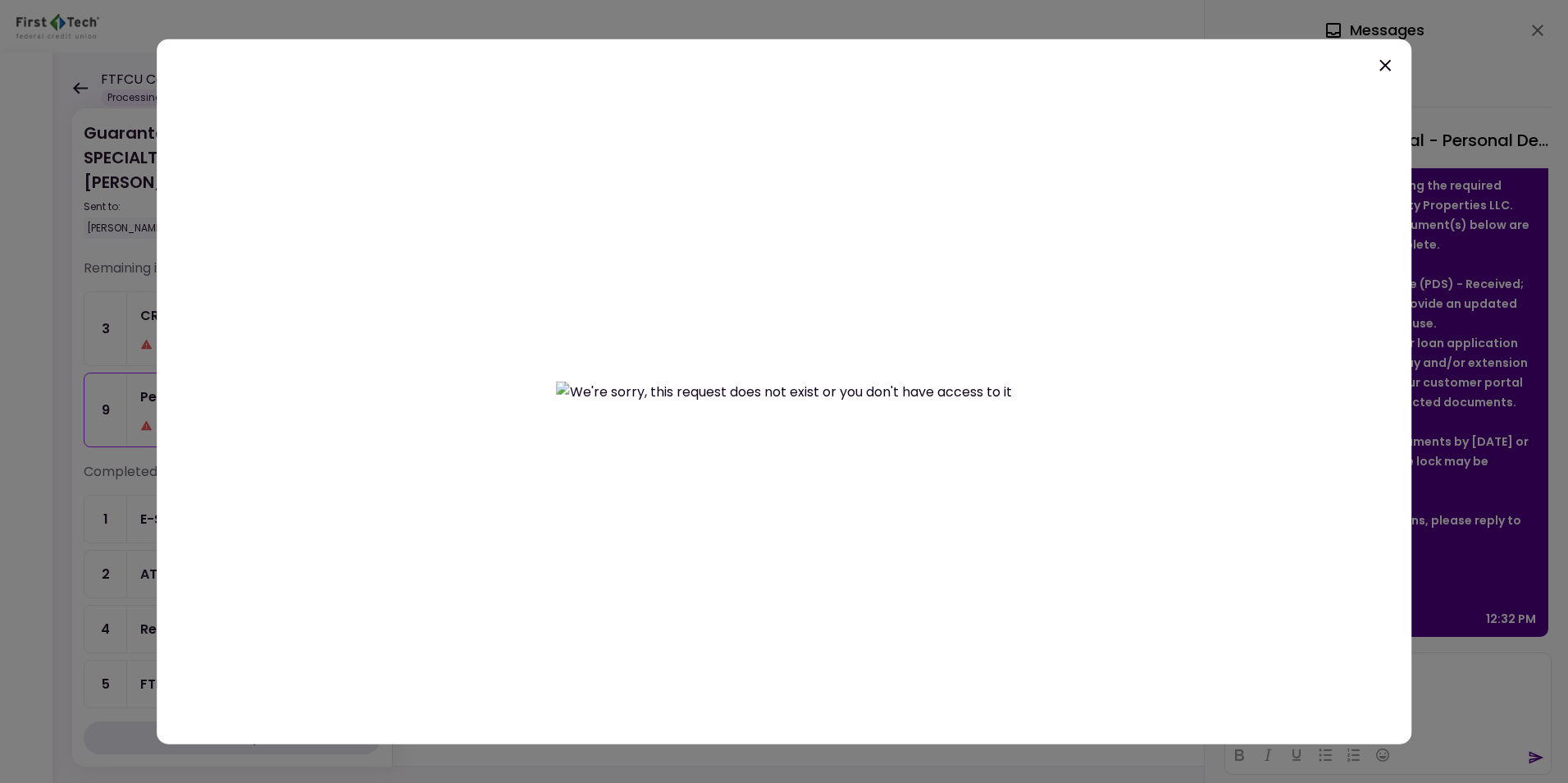
click at [1387, 65] on icon at bounding box center [1385, 65] width 20 height 20
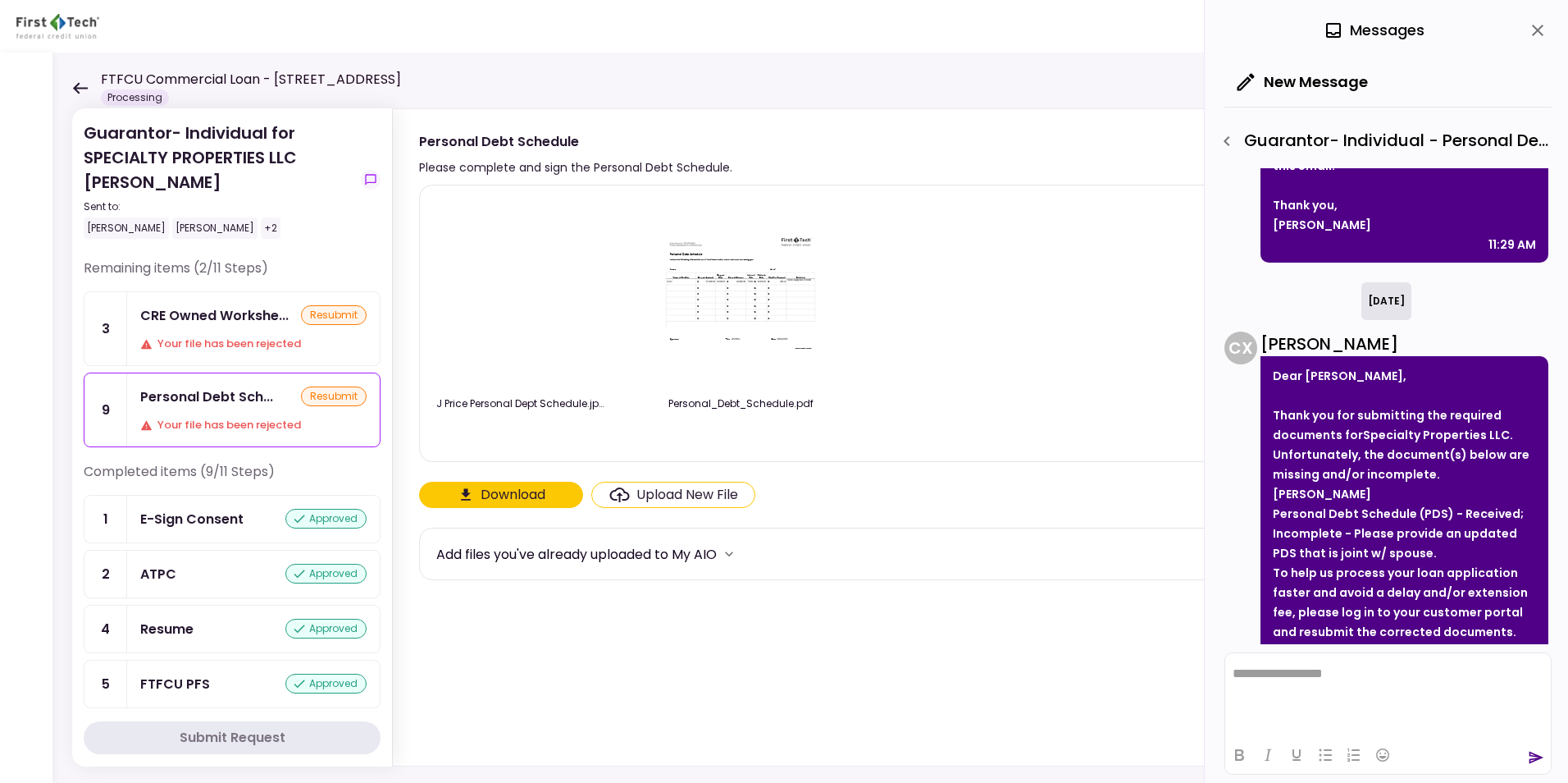
scroll to position [474, 0]
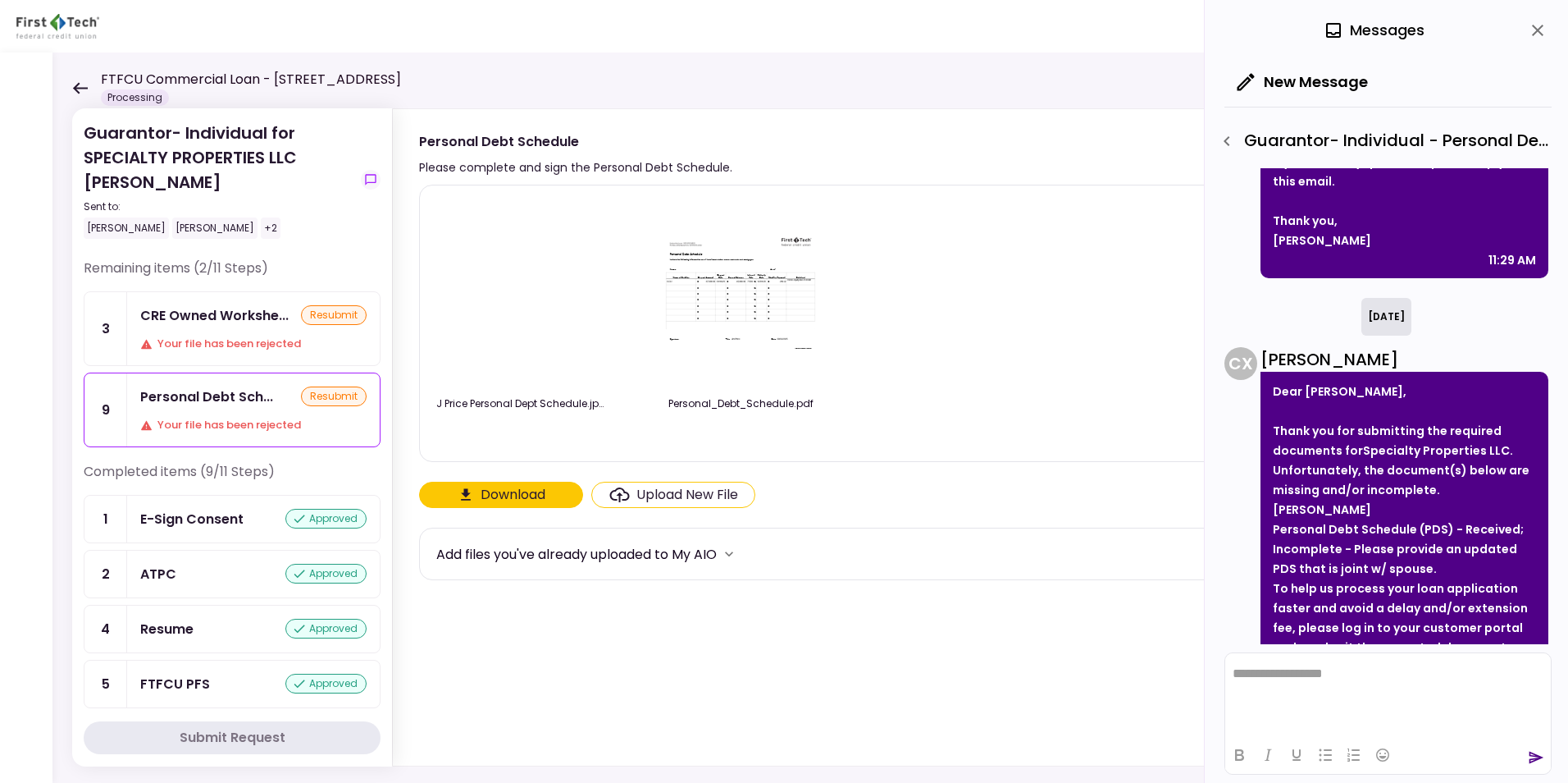
click at [77, 82] on icon at bounding box center [80, 89] width 15 height 13
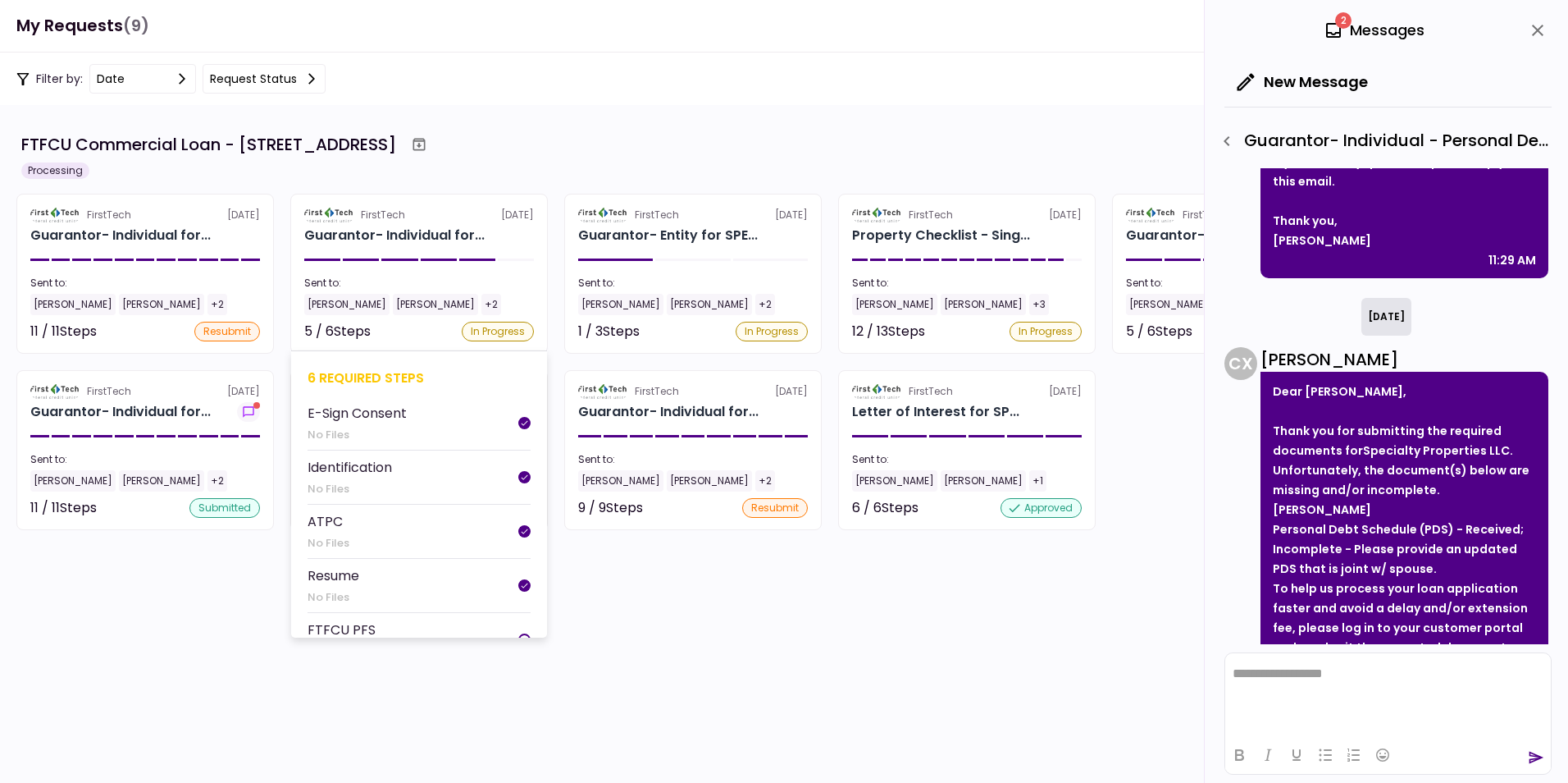
click at [361, 224] on section "FirstTech [DATE] Guarantor- Individual for... Sent to: [PERSON_NAME] [PERSON_NA…" at bounding box center [420, 273] width 258 height 160
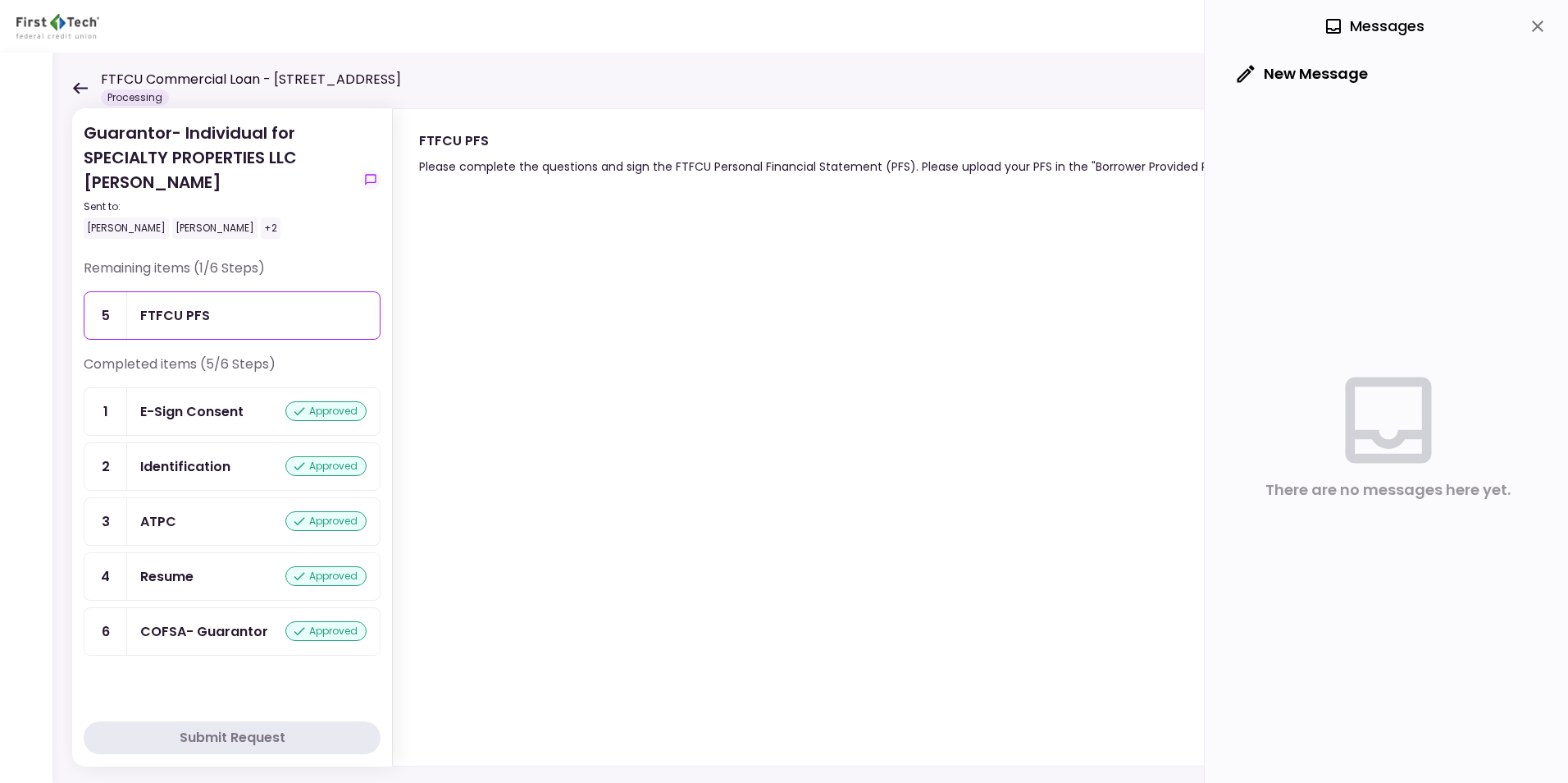
click at [81, 83] on icon at bounding box center [80, 89] width 15 height 13
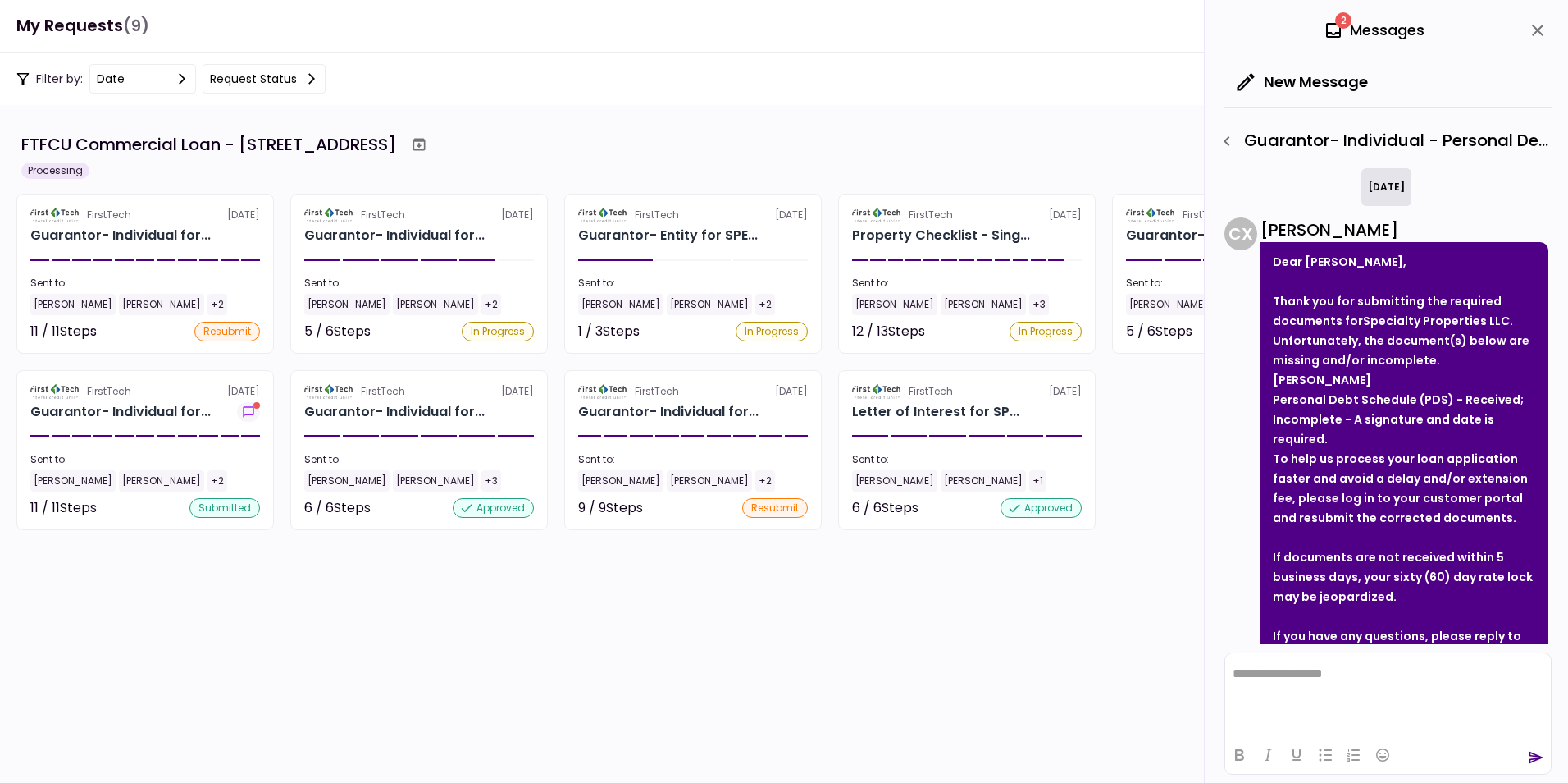
scroll to position [719, 0]
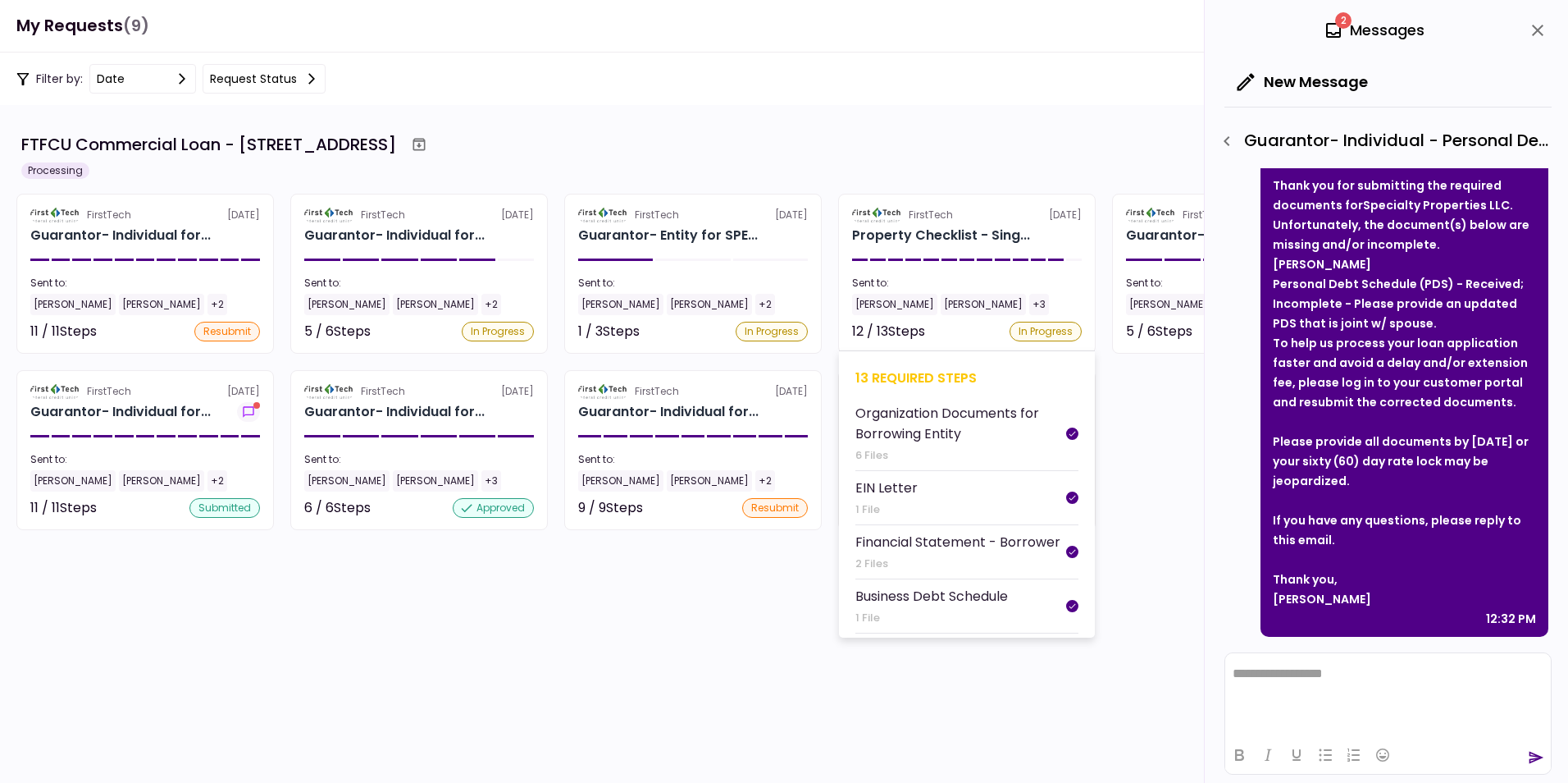
click at [928, 225] on section "FirstTech [DATE] Property Checklist - Sing... Sent to: [PERSON_NAME] [PERSON_NA…" at bounding box center [967, 273] width 258 height 160
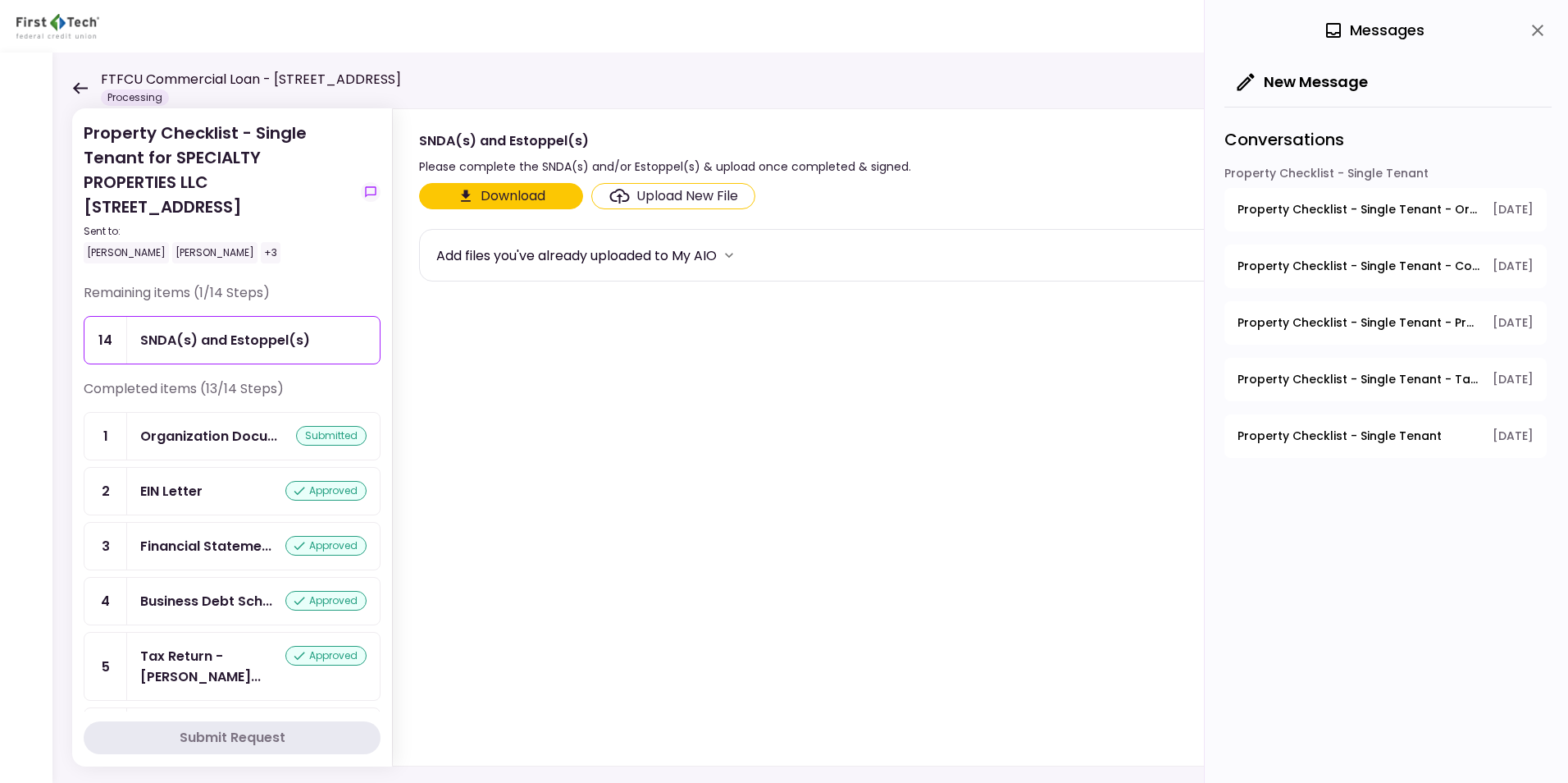
click at [78, 82] on icon at bounding box center [80, 89] width 15 height 13
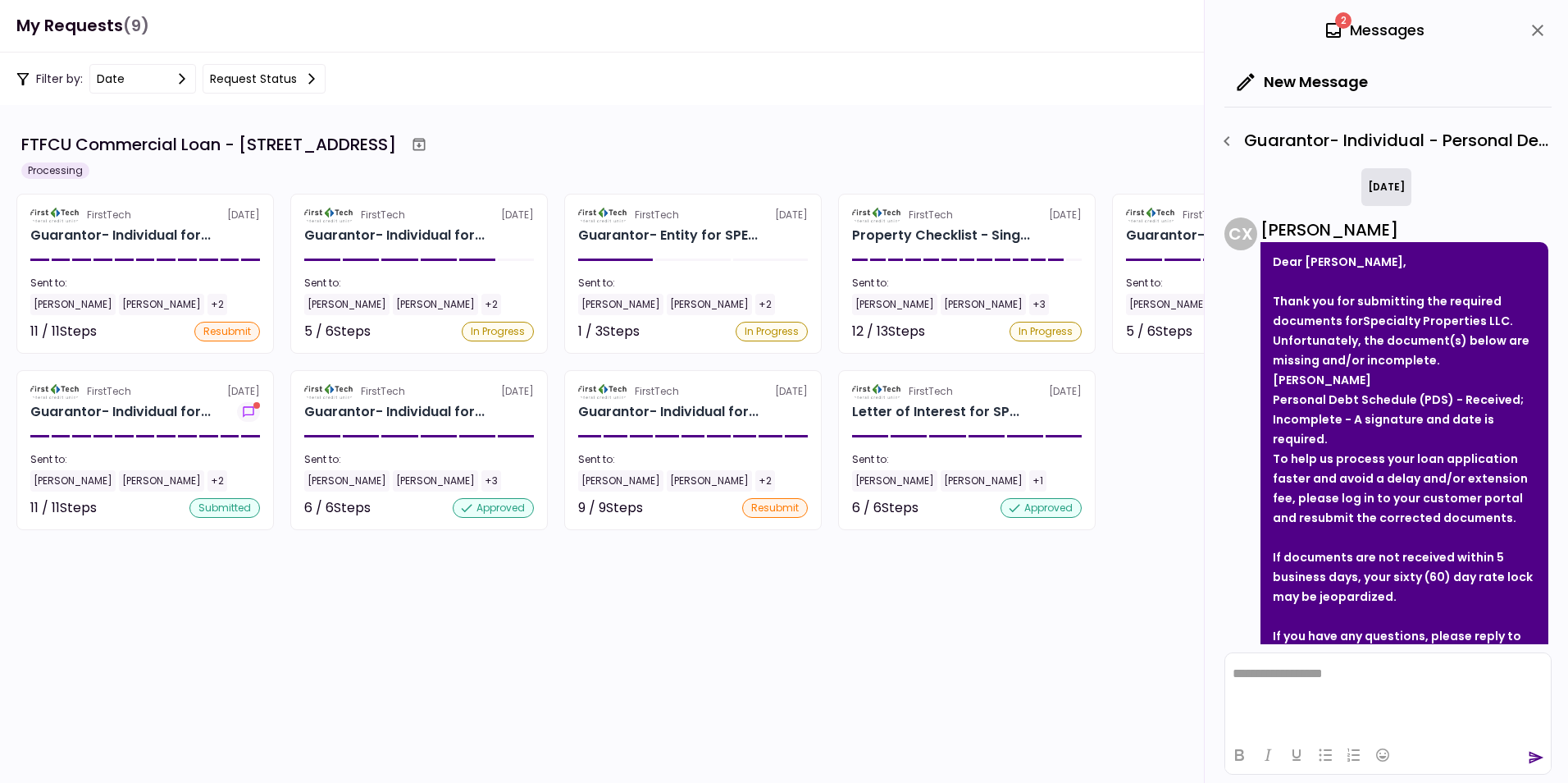
scroll to position [719, 0]
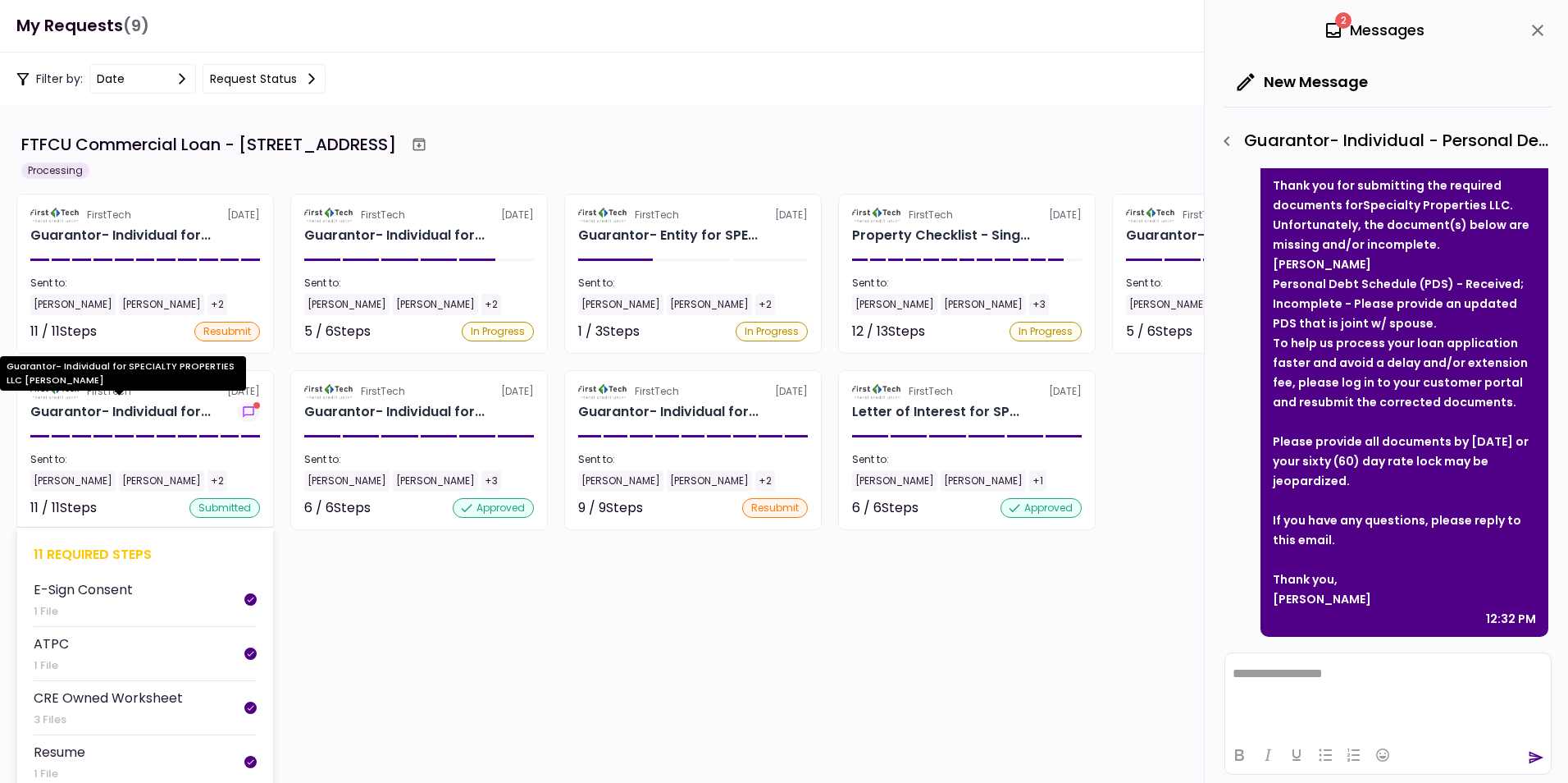
click at [84, 406] on div "Guarantor- Individual for..." at bounding box center [121, 412] width 181 height 20
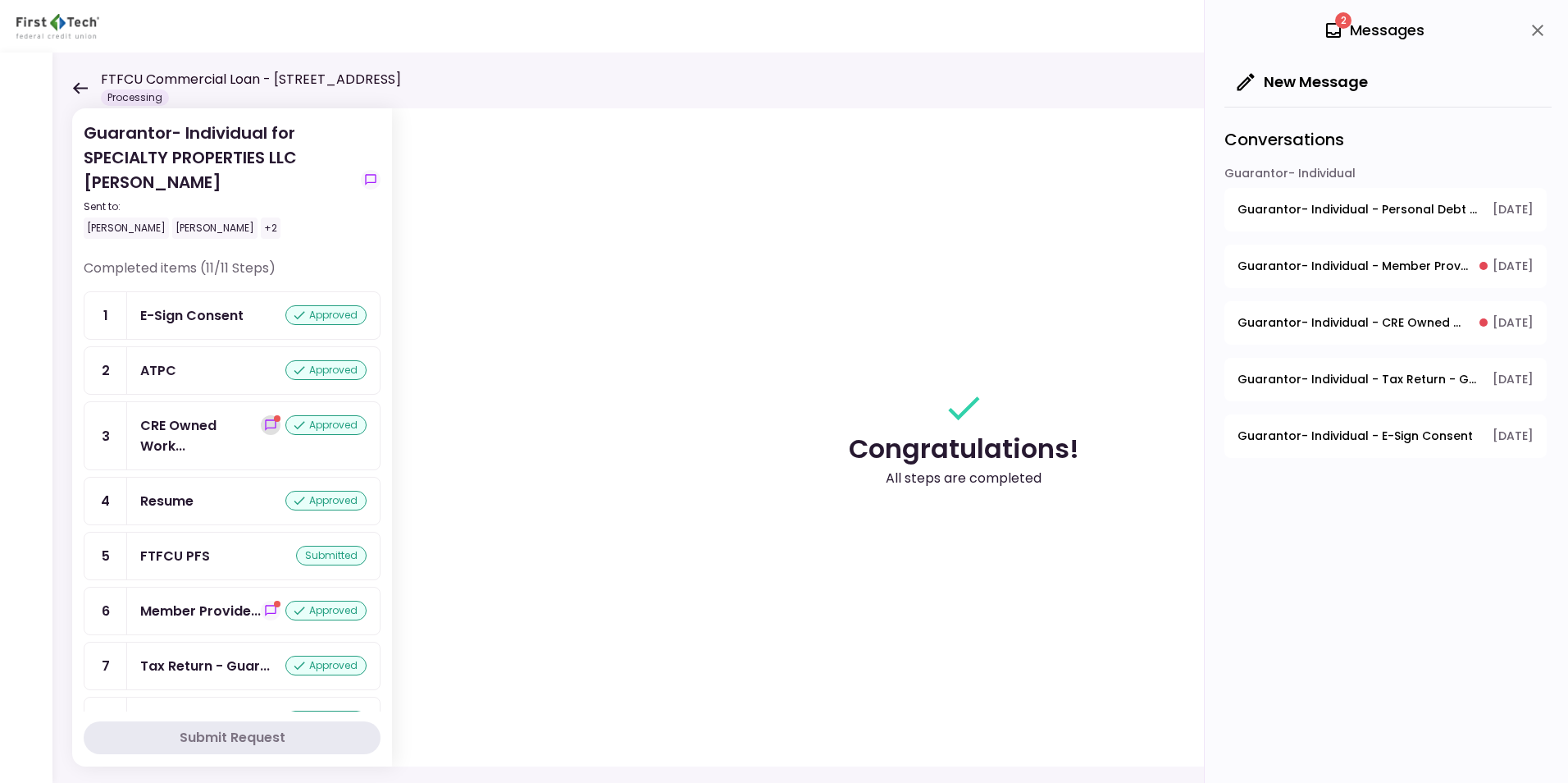
click at [264, 425] on icon "show-messages" at bounding box center [270, 425] width 13 height 13
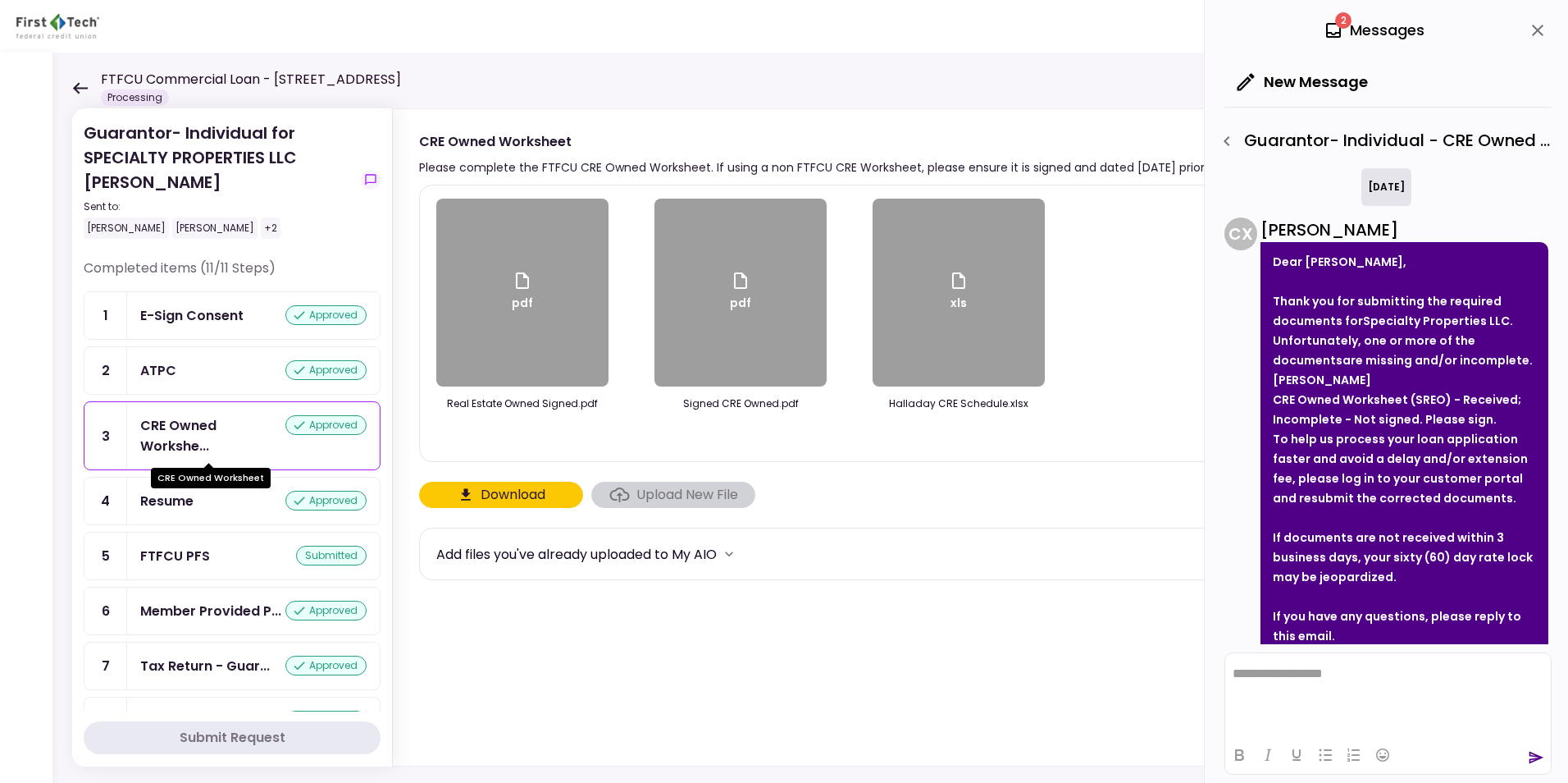
scroll to position [700, 0]
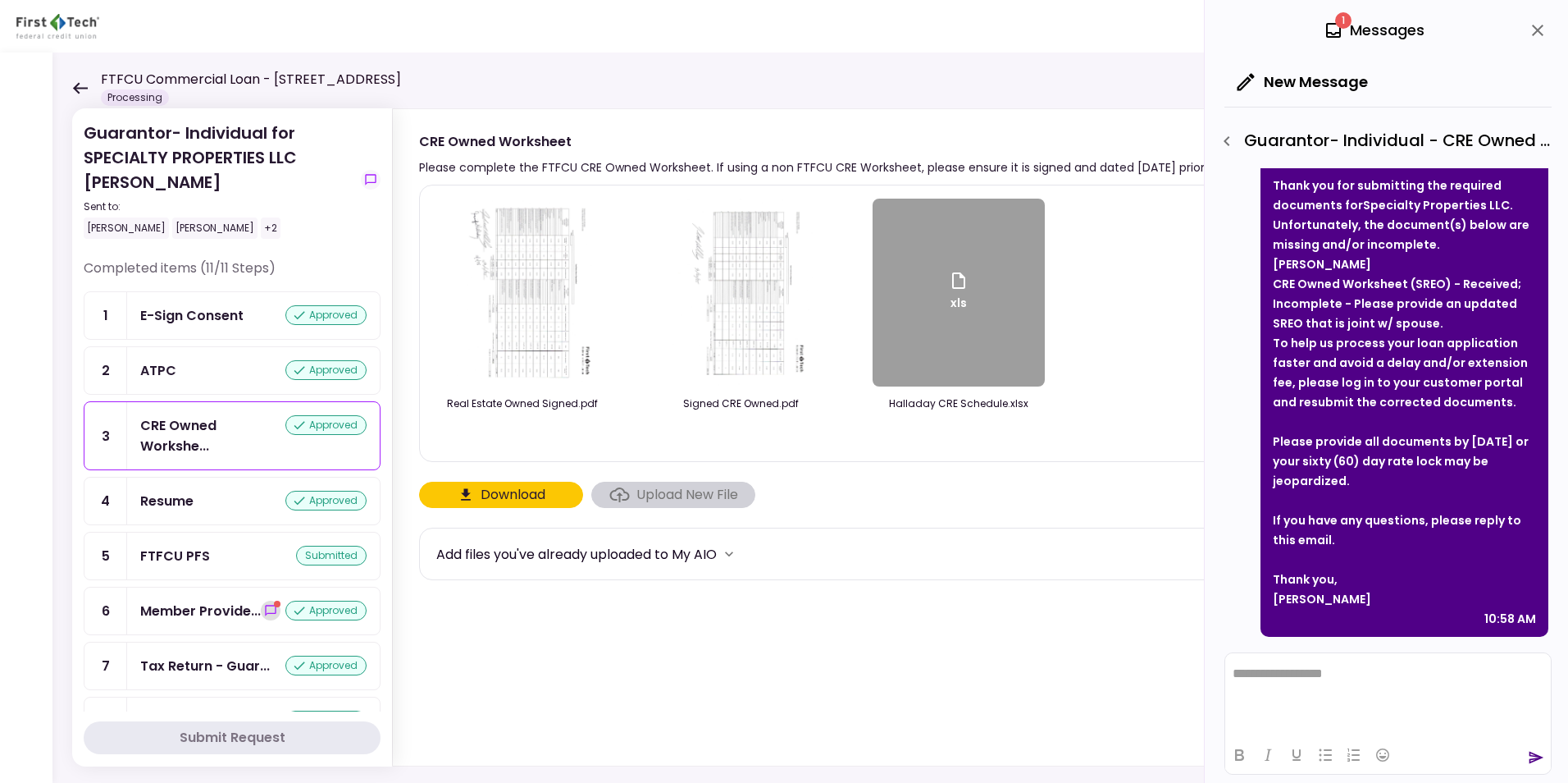
click at [264, 608] on icon "show-messages" at bounding box center [270, 610] width 13 height 13
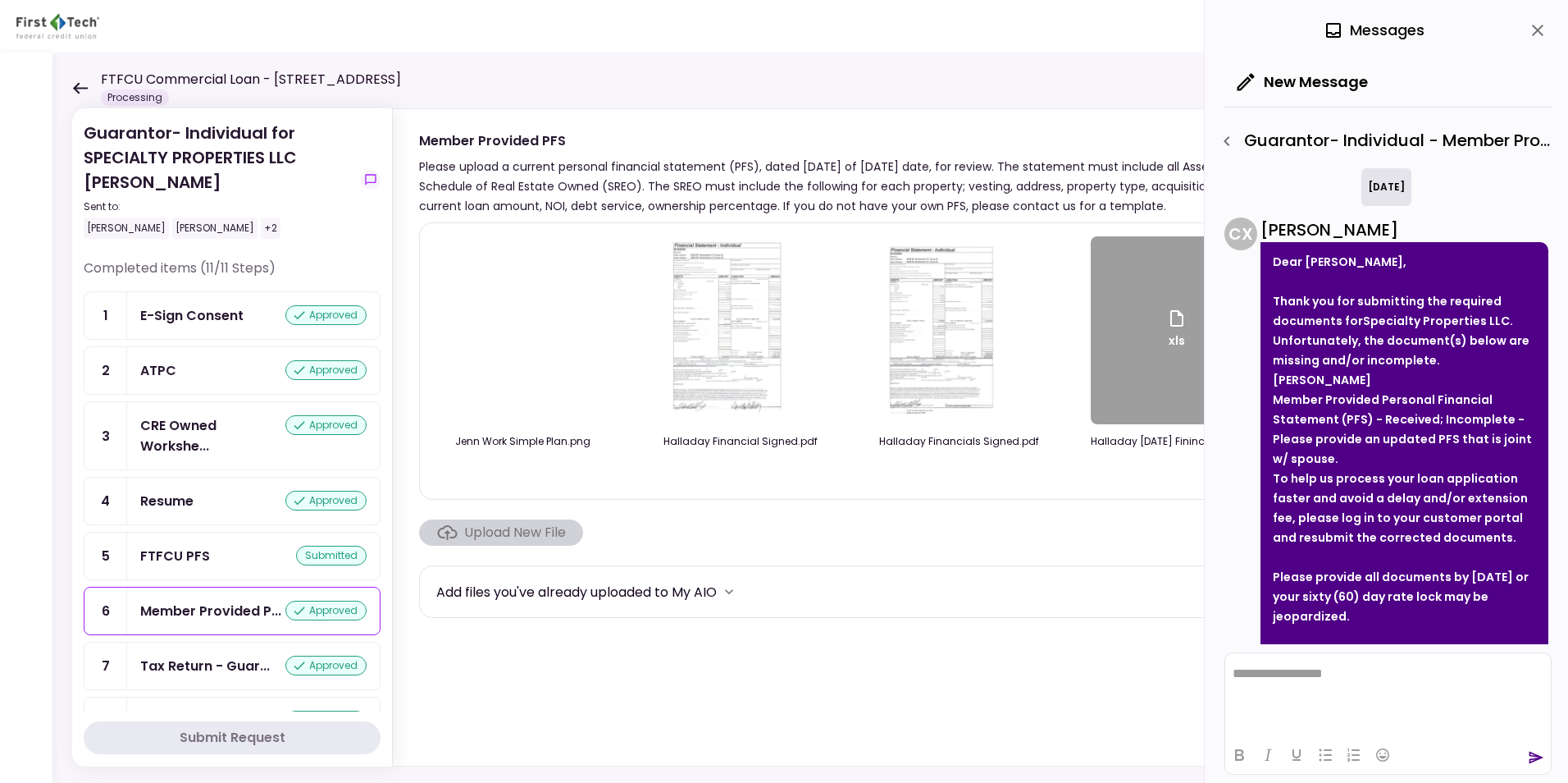
scroll to position [556, 0]
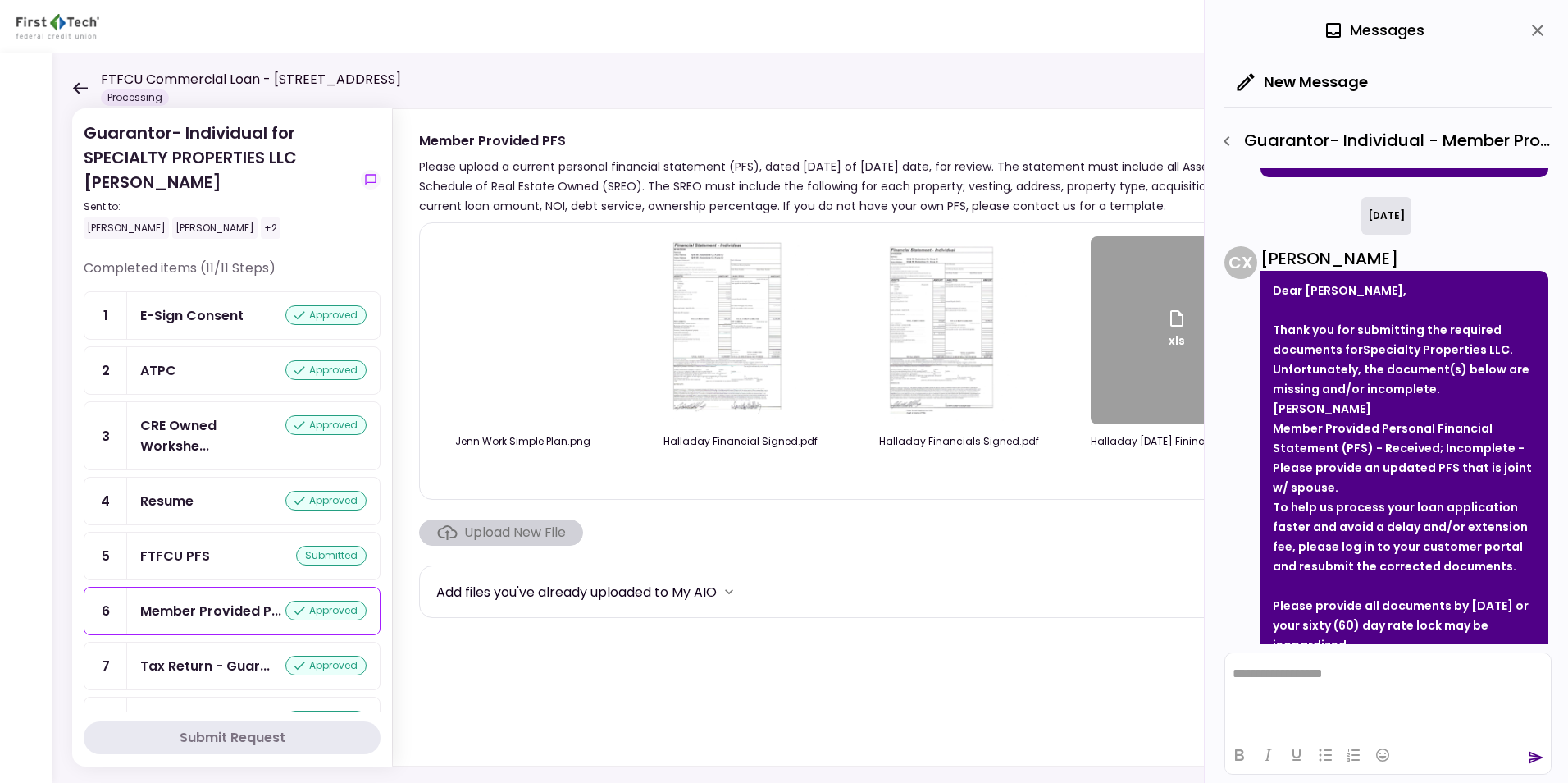
click at [1542, 32] on icon "close" at bounding box center [1538, 30] width 20 height 20
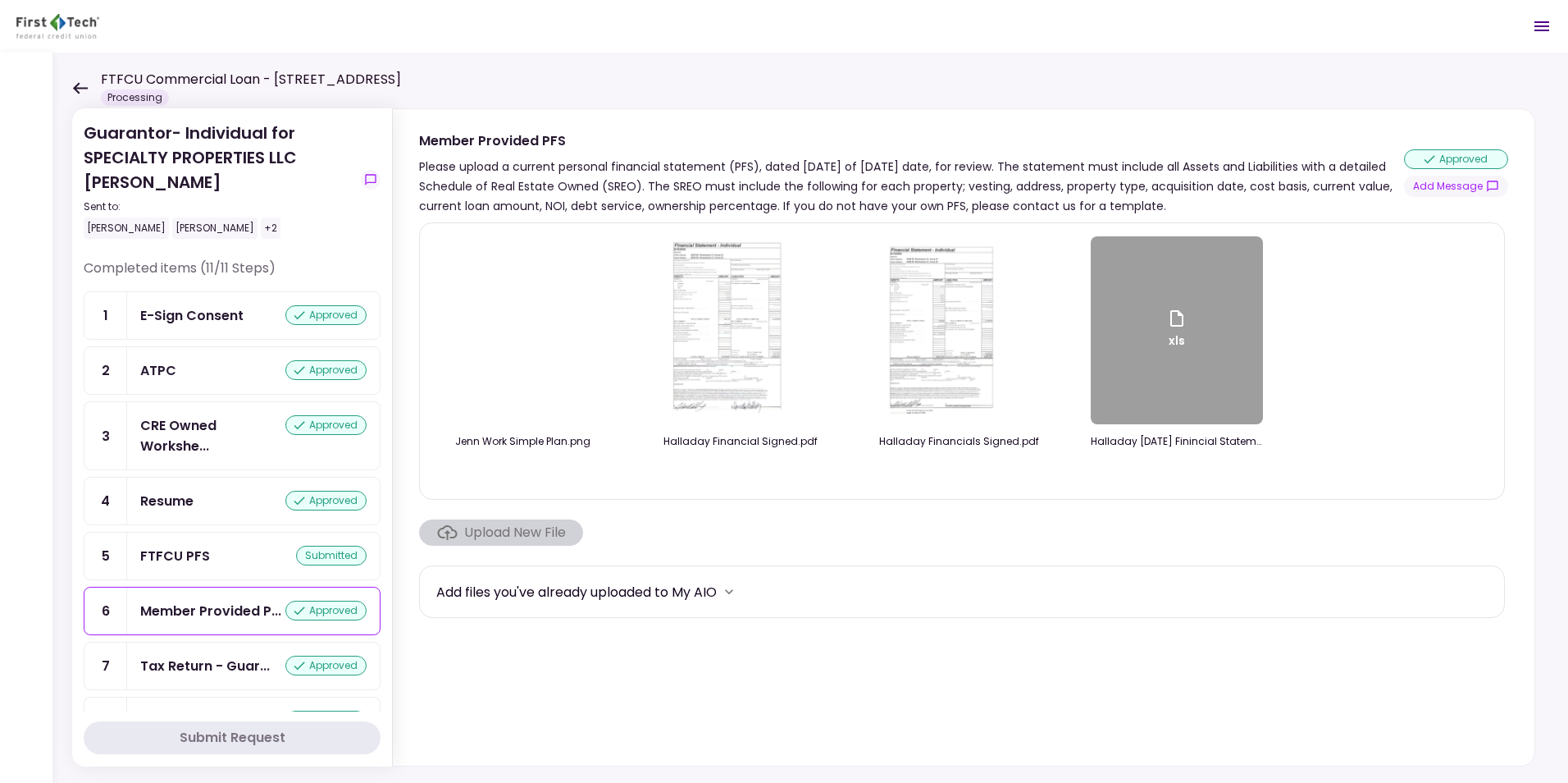
click at [77, 87] on icon at bounding box center [81, 88] width 15 height 12
